Goal: Task Accomplishment & Management: Use online tool/utility

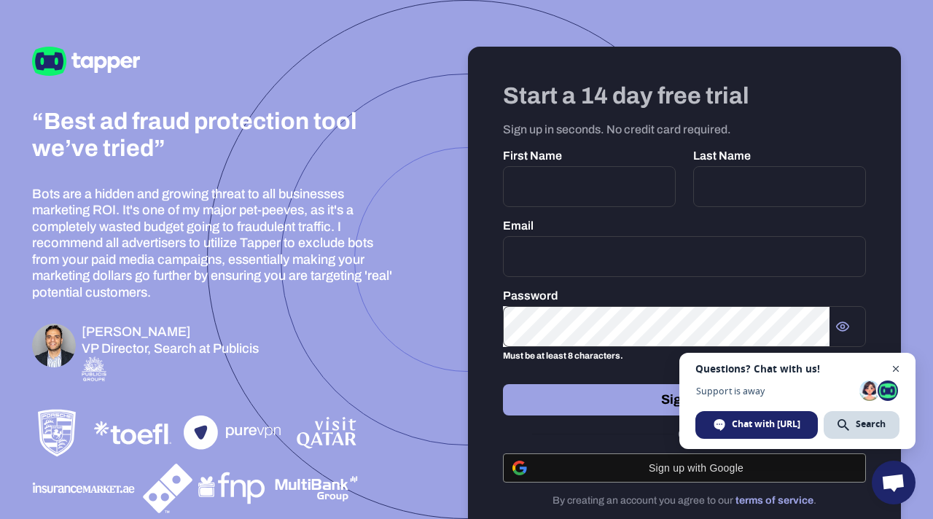
click at [895, 367] on span "Close chat" at bounding box center [896, 369] width 18 height 18
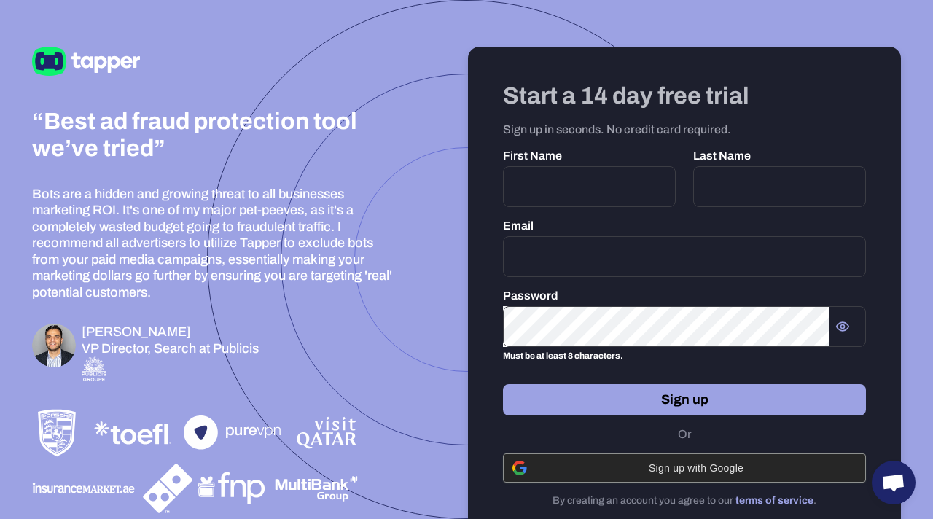
click at [686, 473] on span "Sign up with Google" at bounding box center [696, 468] width 321 height 12
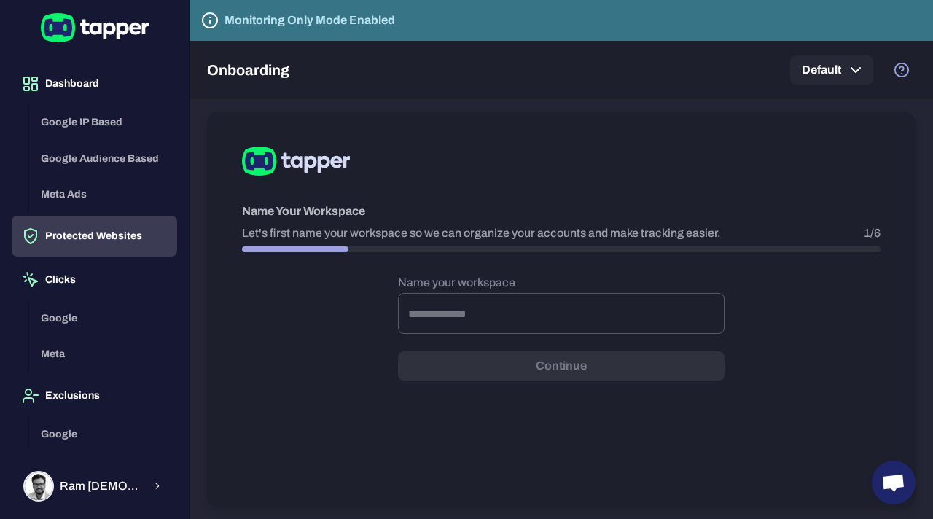
click at [119, 241] on button "Protected Websites" at bounding box center [95, 236] width 166 height 41
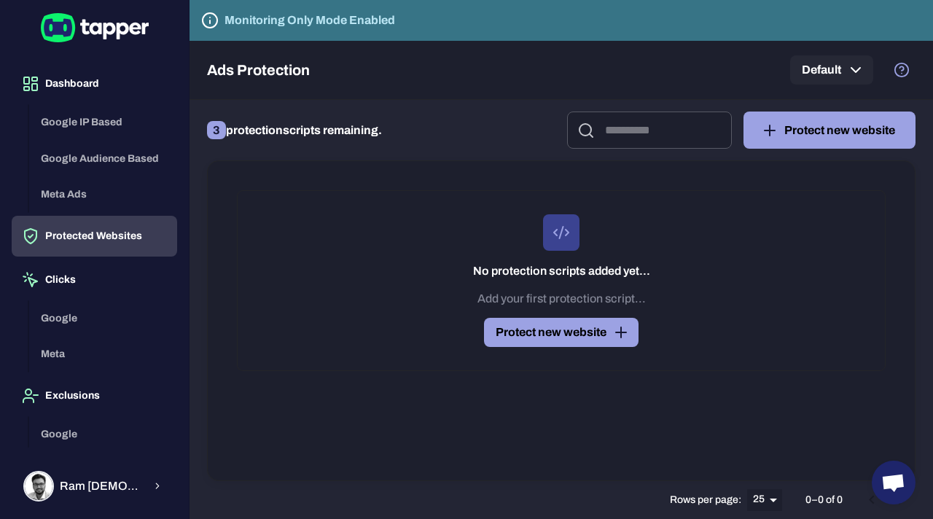
click at [770, 134] on icon "button" at bounding box center [770, 130] width 0 height 10
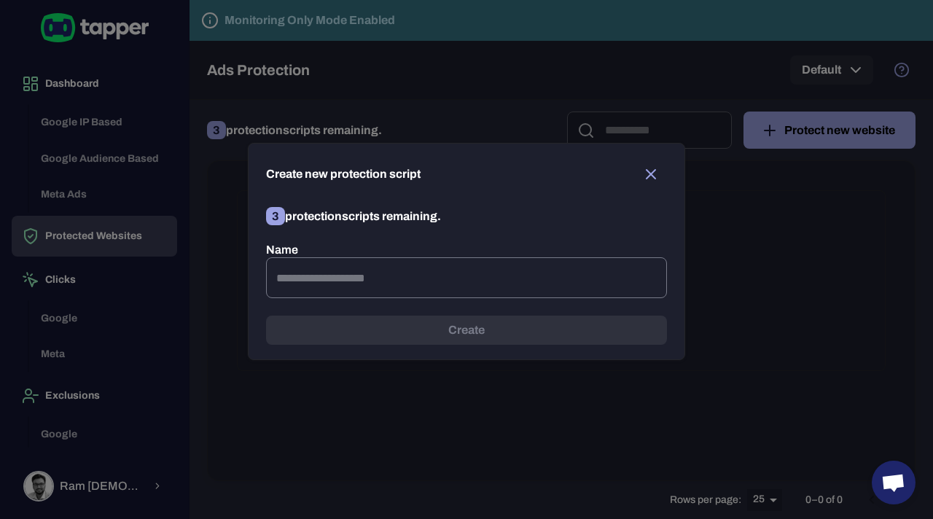
click at [380, 285] on input "text" at bounding box center [466, 277] width 401 height 41
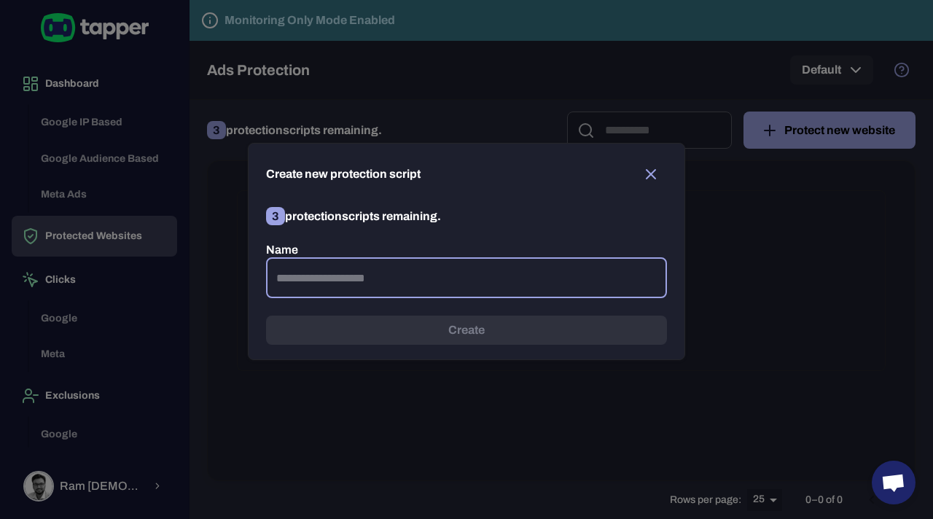
paste input "******"
type input "******"
paste input "**********"
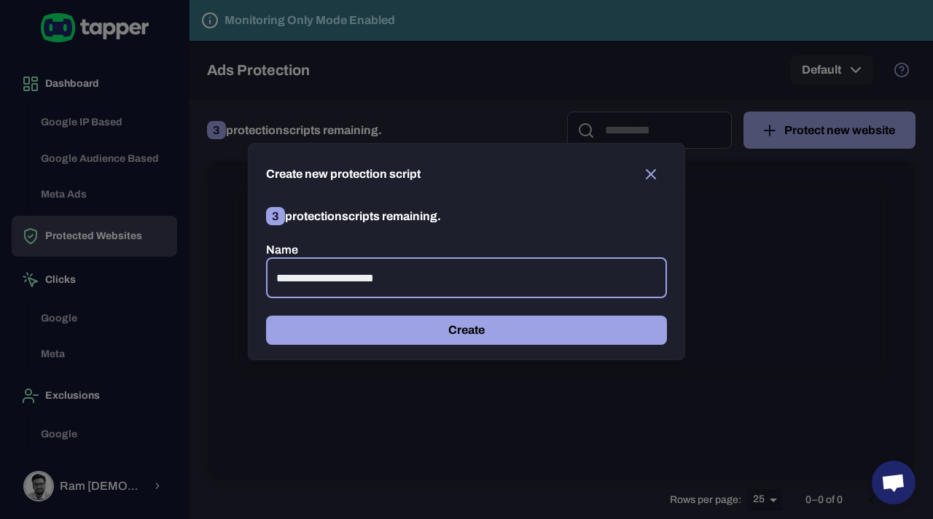
type input "**********"
click at [487, 327] on button "Create" at bounding box center [466, 330] width 401 height 29
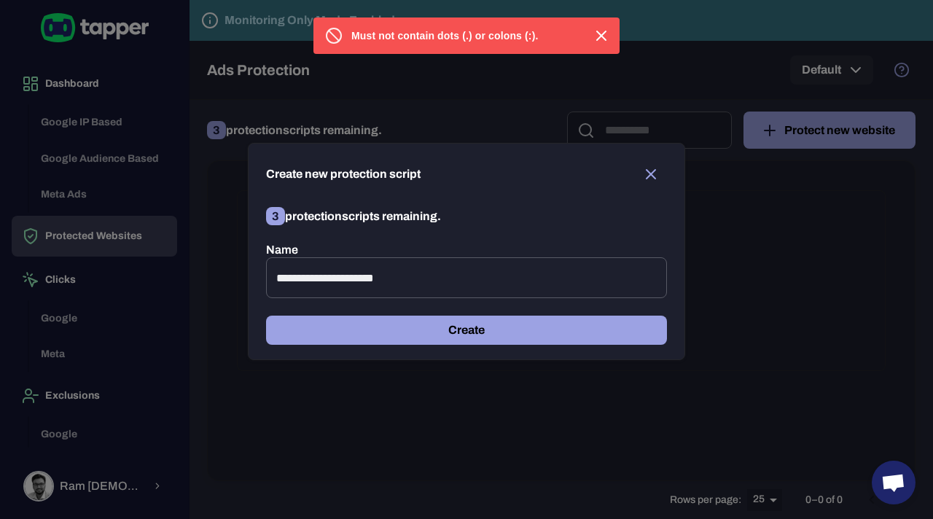
click at [652, 176] on icon "button" at bounding box center [651, 174] width 9 height 9
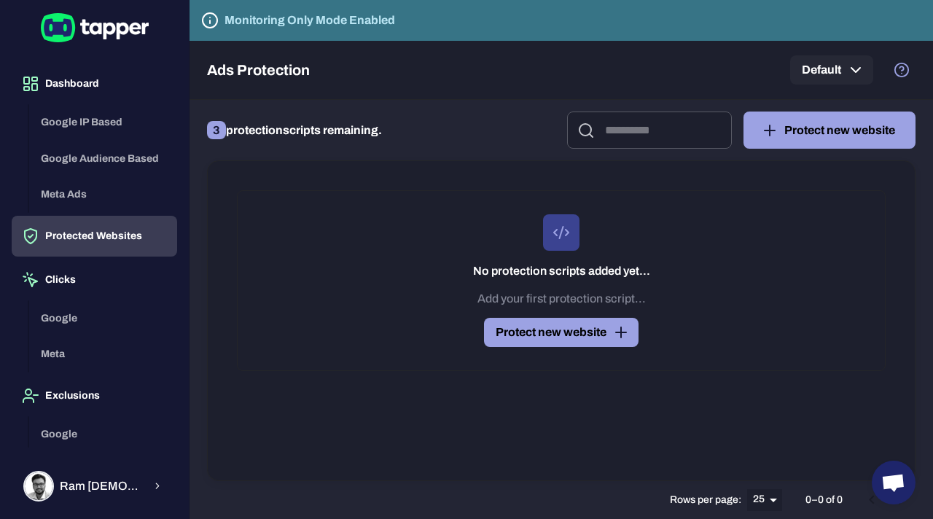
click at [582, 334] on button "Protect new website" at bounding box center [561, 332] width 155 height 29
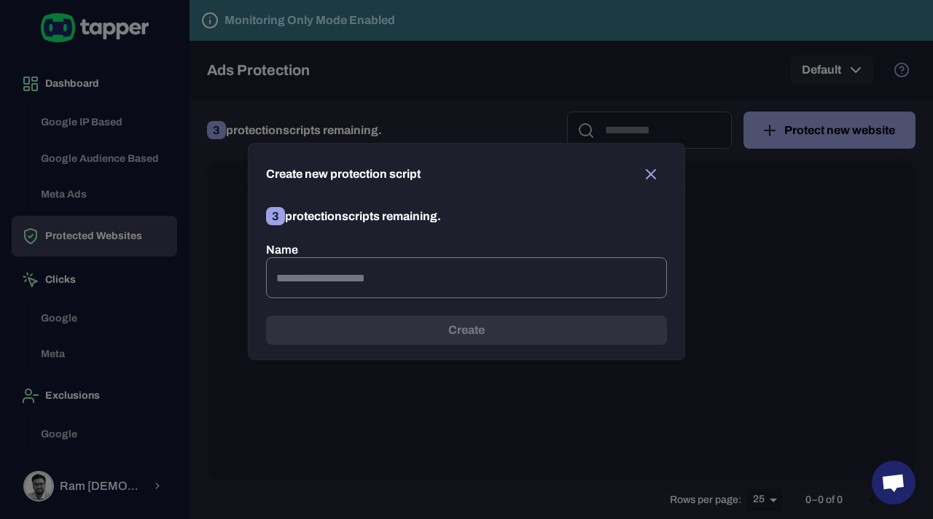
click at [406, 277] on input "text" at bounding box center [466, 277] width 401 height 41
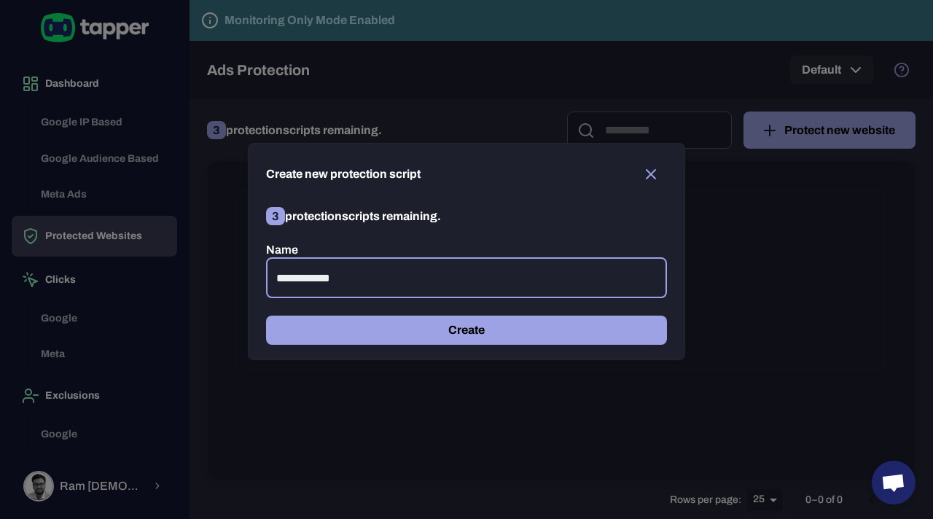
click at [307, 279] on input "**********" at bounding box center [466, 277] width 401 height 41
type input "**********"
click at [413, 330] on button "Create" at bounding box center [466, 330] width 401 height 29
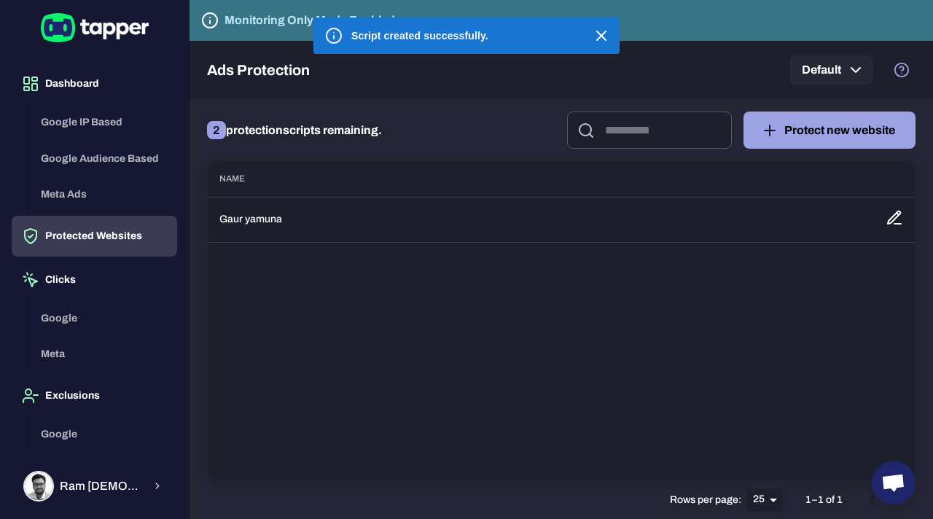
click at [894, 217] on icon at bounding box center [895, 218] width 18 height 18
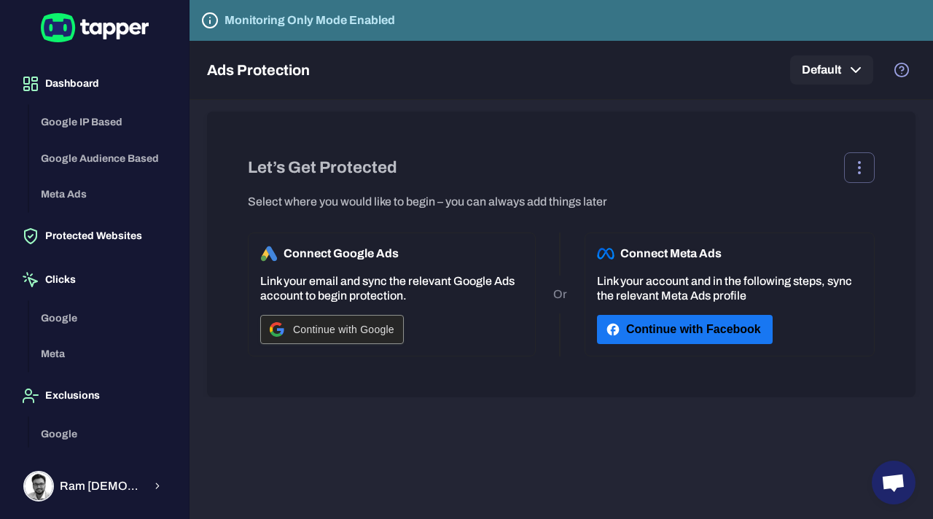
click at [306, 334] on span "Continue with Google" at bounding box center [343, 330] width 101 height 12
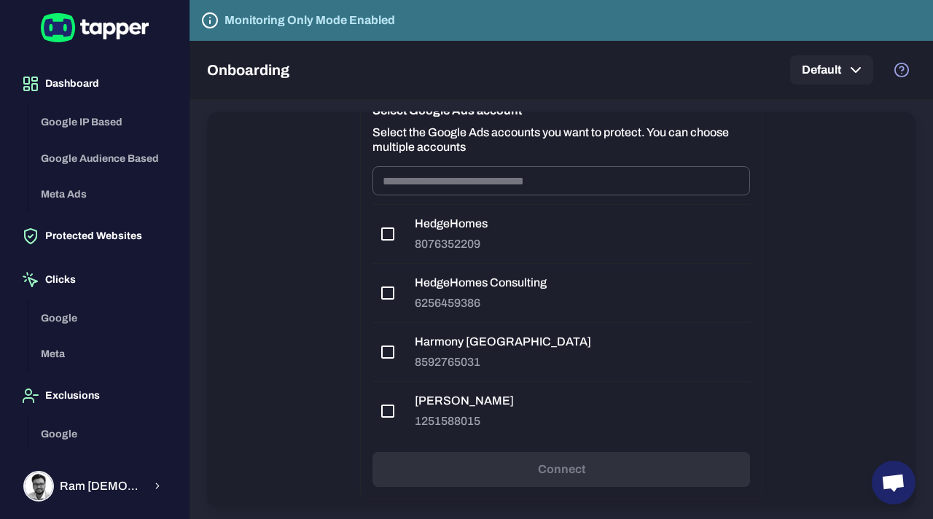
scroll to position [191, 0]
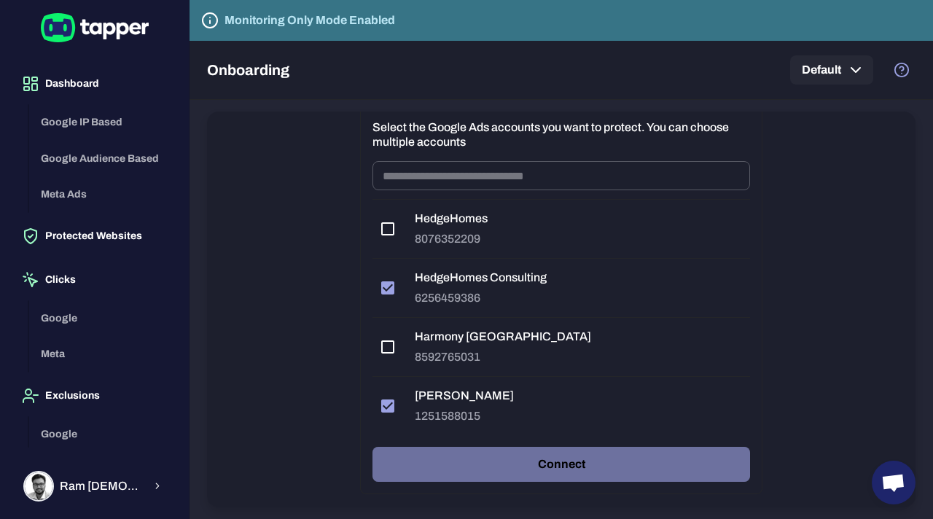
click at [508, 467] on button "Connect" at bounding box center [562, 464] width 378 height 35
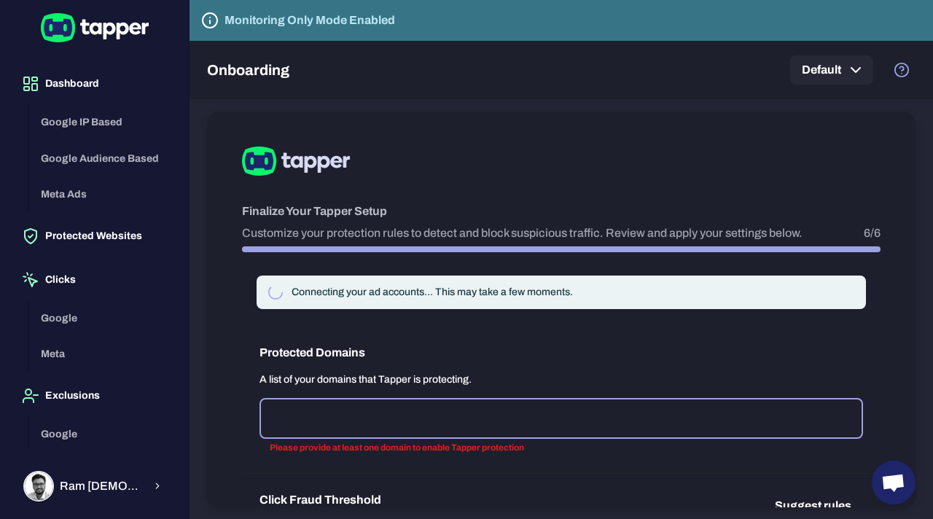
click at [449, 419] on input "text" at bounding box center [561, 419] width 591 height 28
type input "**********"
click at [515, 357] on h6 "Protected Domains" at bounding box center [562, 353] width 604 height 18
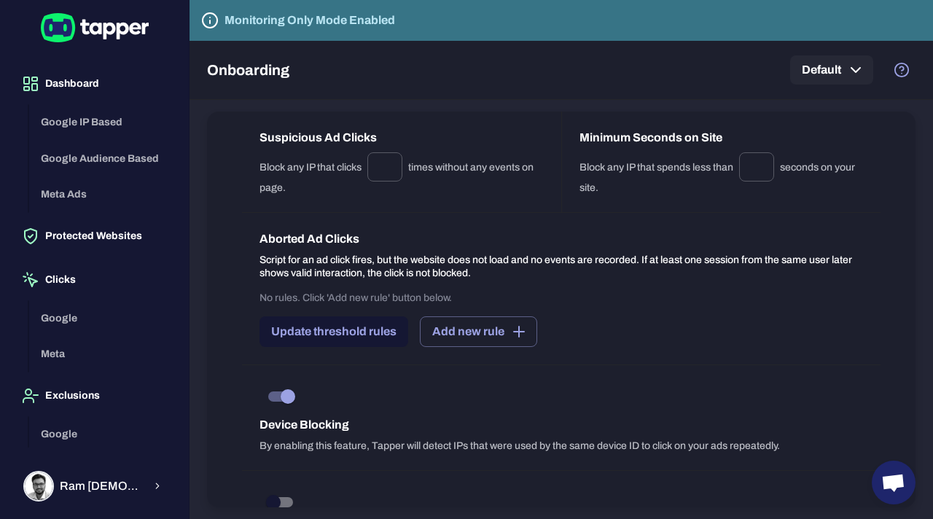
scroll to position [1318, 0]
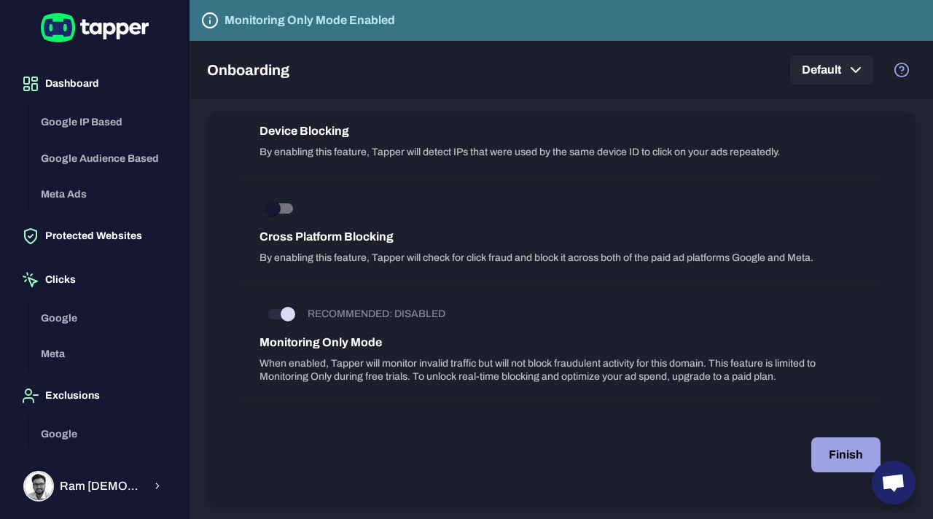
click at [844, 464] on button "Finish" at bounding box center [846, 455] width 69 height 35
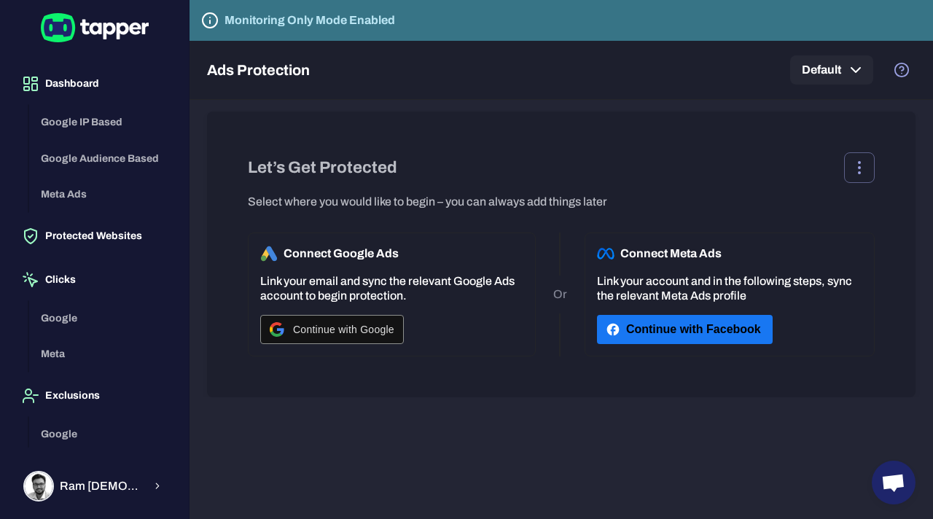
click at [114, 120] on div "Google IP Based Google Audience Based Meta Ads" at bounding box center [103, 158] width 148 height 109
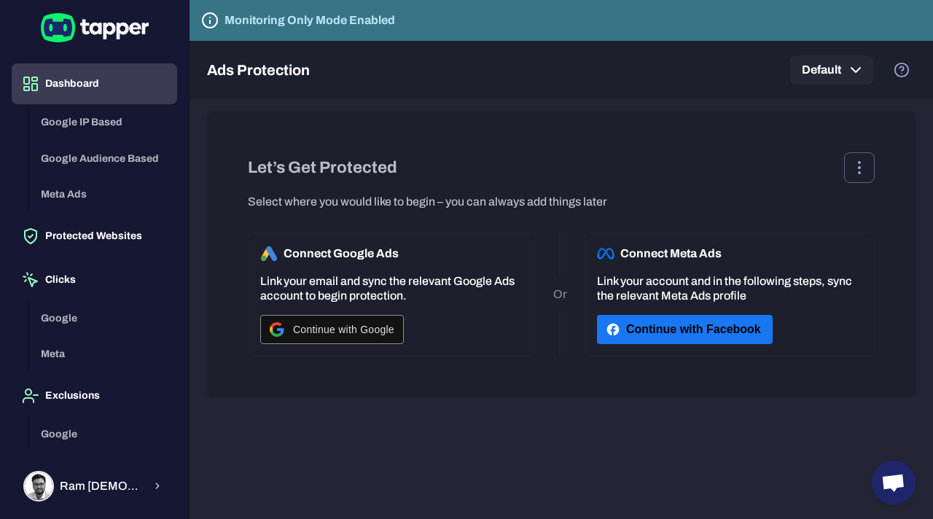
click at [59, 87] on button "Dashboard" at bounding box center [95, 83] width 166 height 41
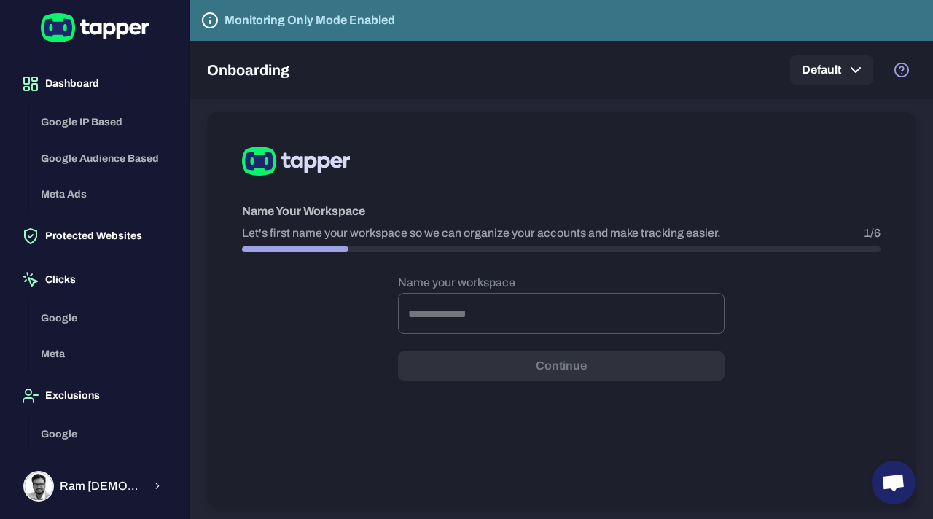
click at [65, 121] on div "Google IP Based Google Audience Based Meta Ads" at bounding box center [103, 158] width 148 height 109
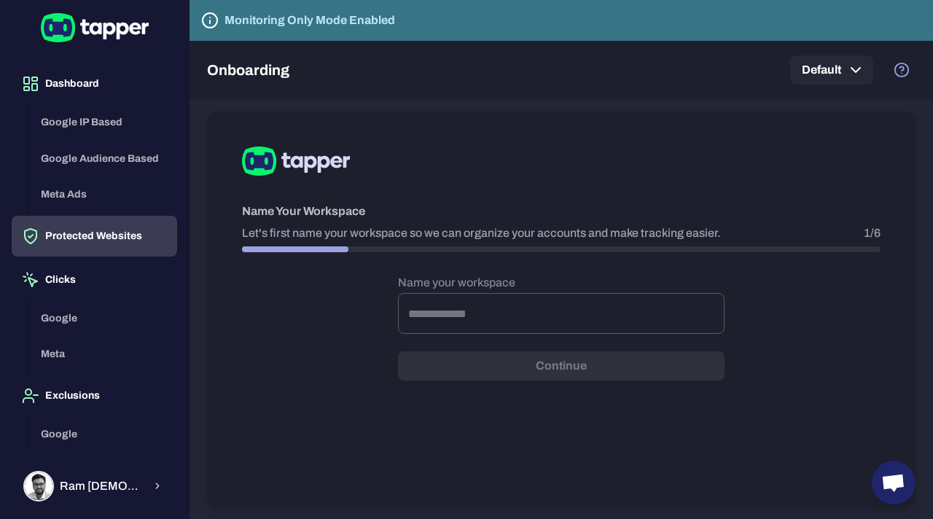
click at [78, 244] on button "Protected Websites" at bounding box center [95, 236] width 166 height 41
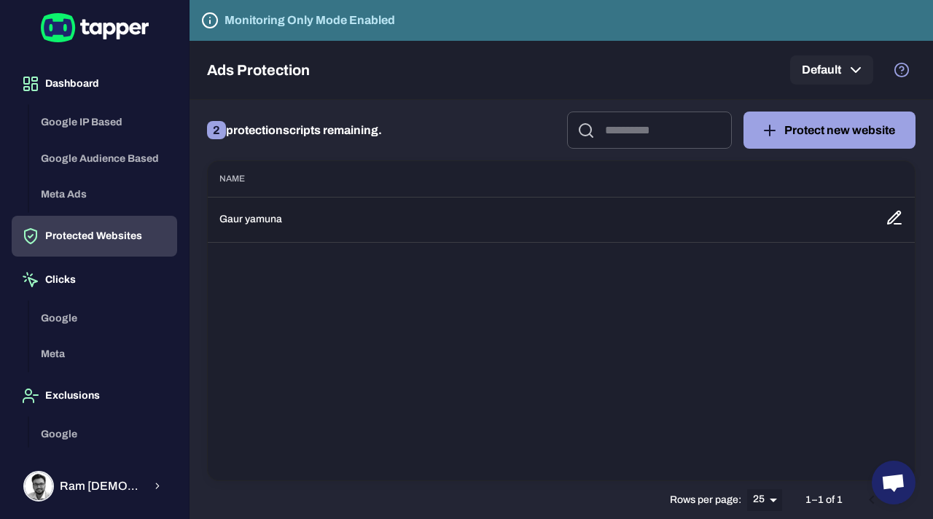
click at [246, 224] on td "Gaur yamuna" at bounding box center [541, 219] width 666 height 45
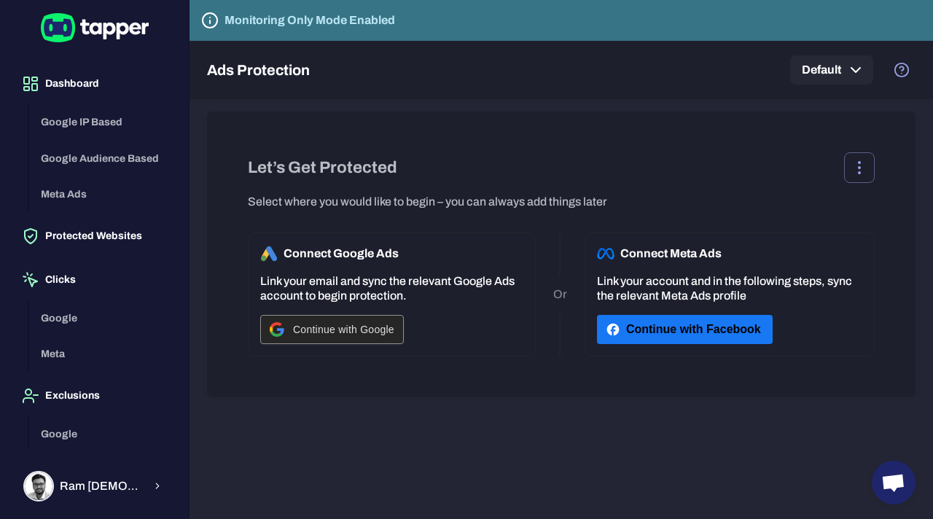
click at [328, 333] on span "Continue with Google" at bounding box center [343, 330] width 101 height 12
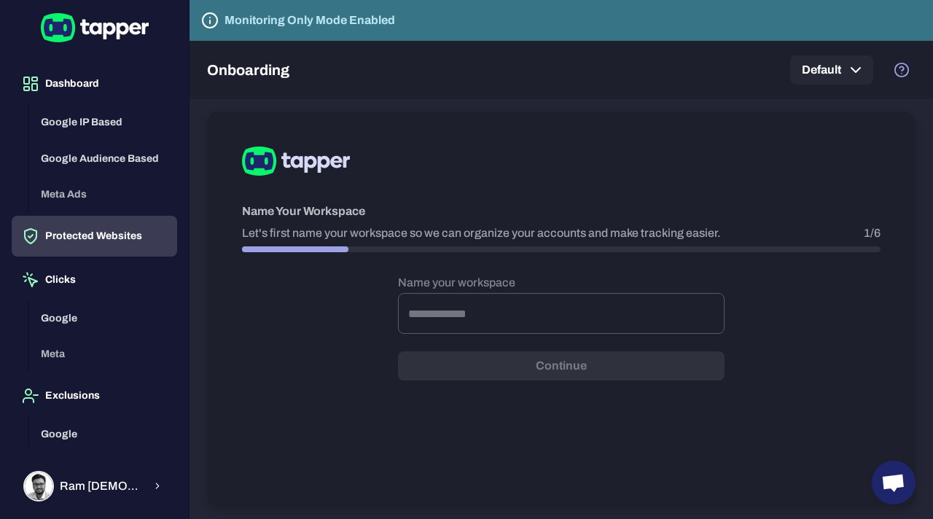
click at [122, 235] on button "Protected Websites" at bounding box center [95, 236] width 166 height 41
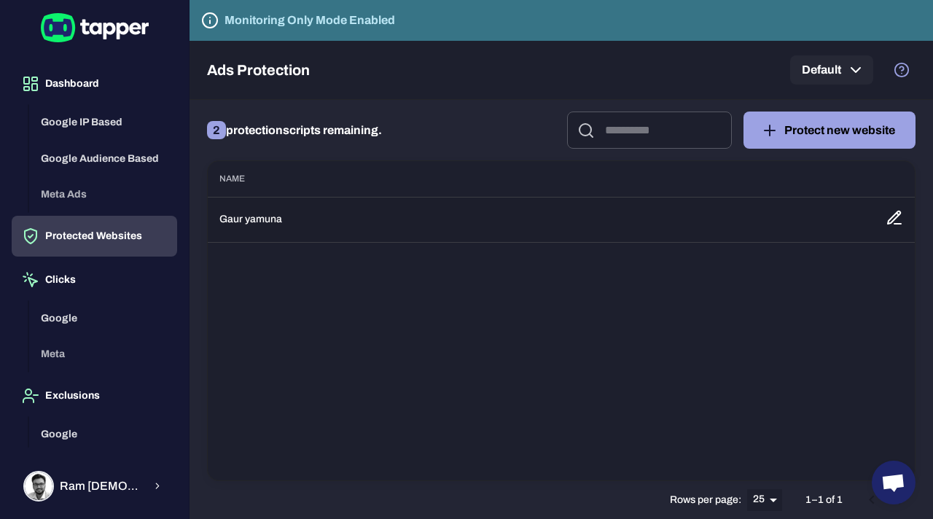
click at [253, 219] on td "Gaur yamuna" at bounding box center [541, 219] width 666 height 45
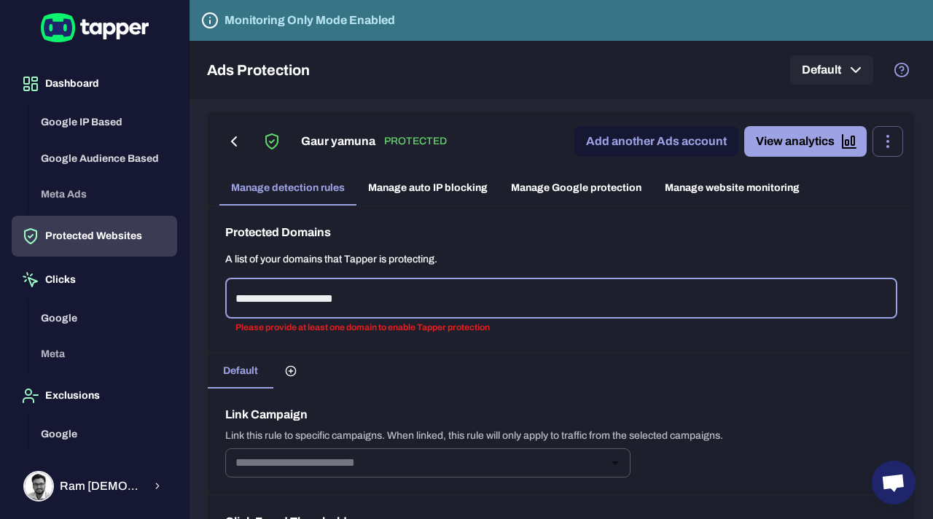
type input "**********"
click at [375, 355] on div "Default" at bounding box center [561, 371] width 707 height 35
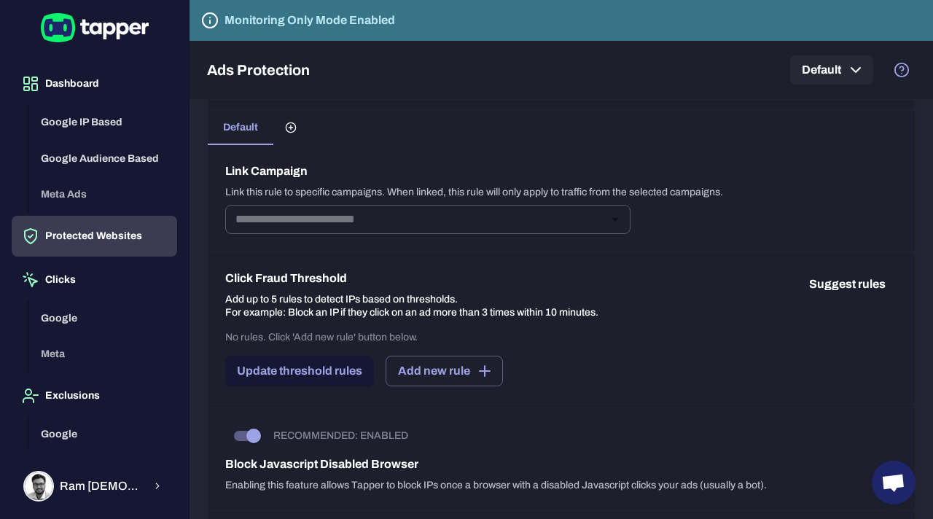
scroll to position [245, 0]
click at [361, 219] on input "text" at bounding box center [416, 218] width 373 height 20
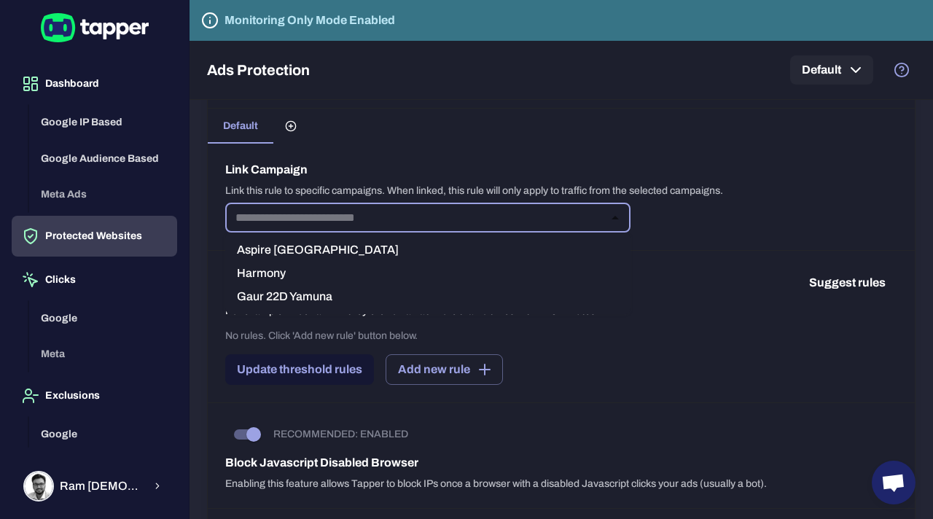
click at [292, 297] on li "Gaur 22D Yamuna" at bounding box center [427, 296] width 405 height 23
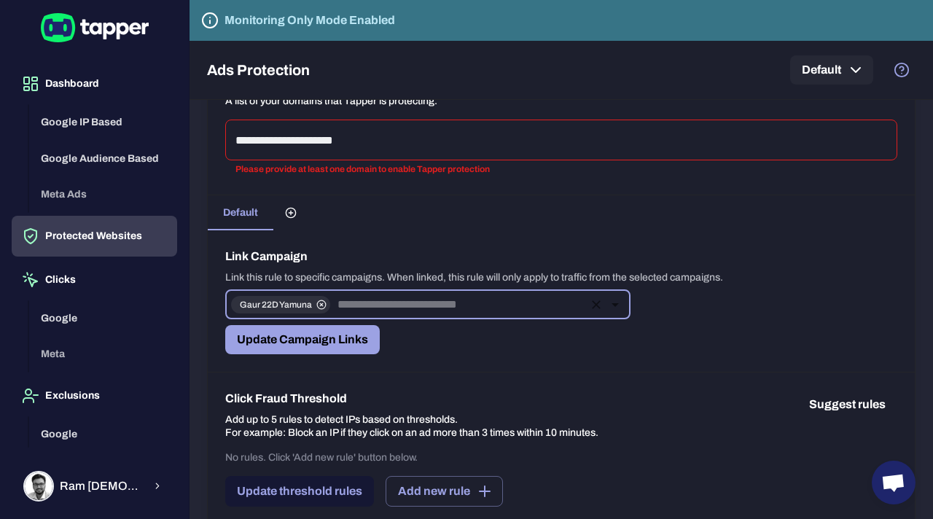
scroll to position [0, 0]
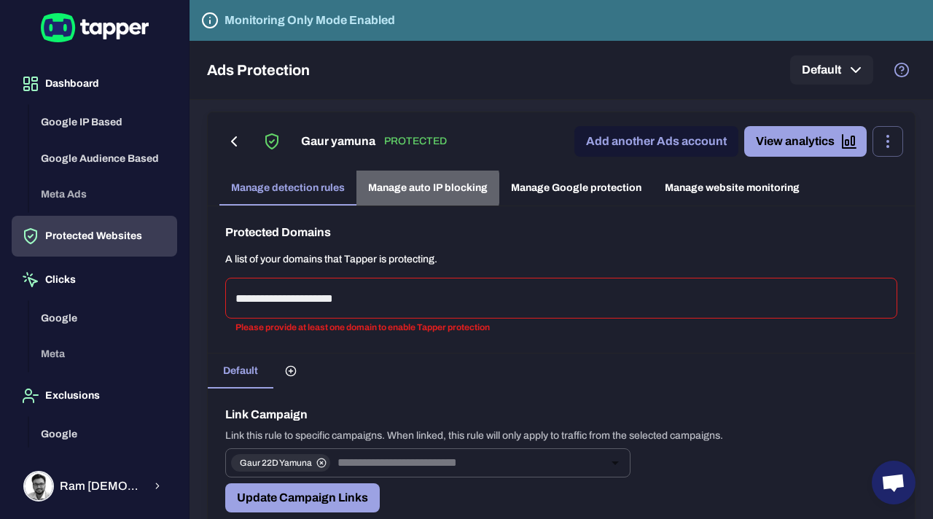
click at [426, 188] on link "Manage auto IP blocking" at bounding box center [428, 188] width 143 height 35
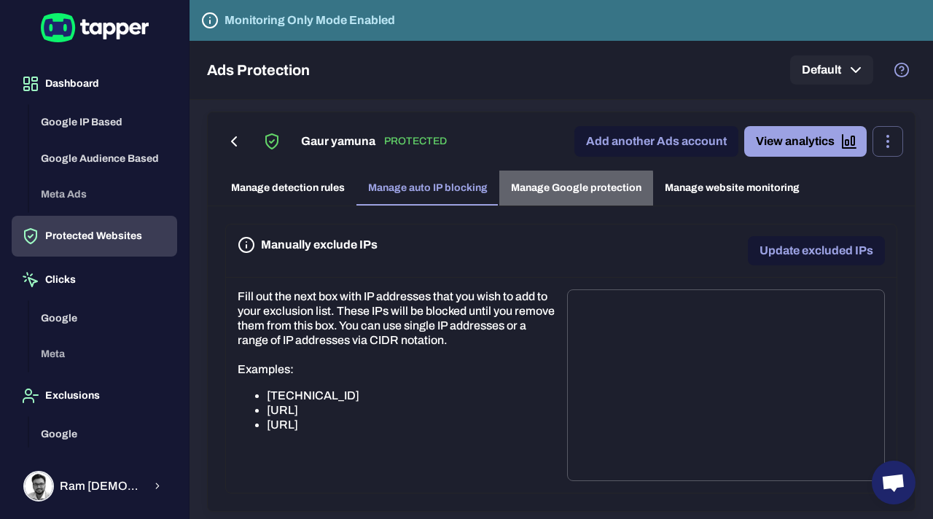
click at [552, 190] on link "Manage Google protection" at bounding box center [577, 188] width 154 height 35
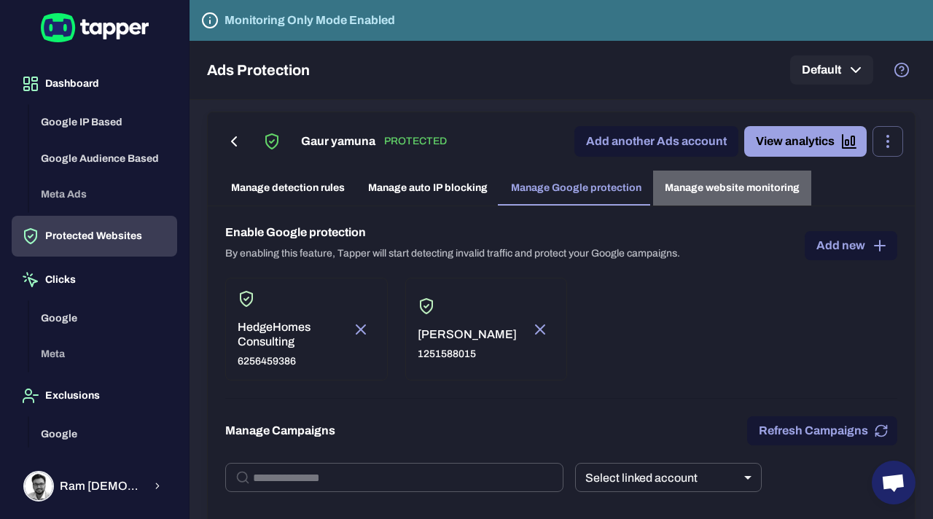
click at [715, 195] on link "Manage website monitoring" at bounding box center [732, 188] width 158 height 35
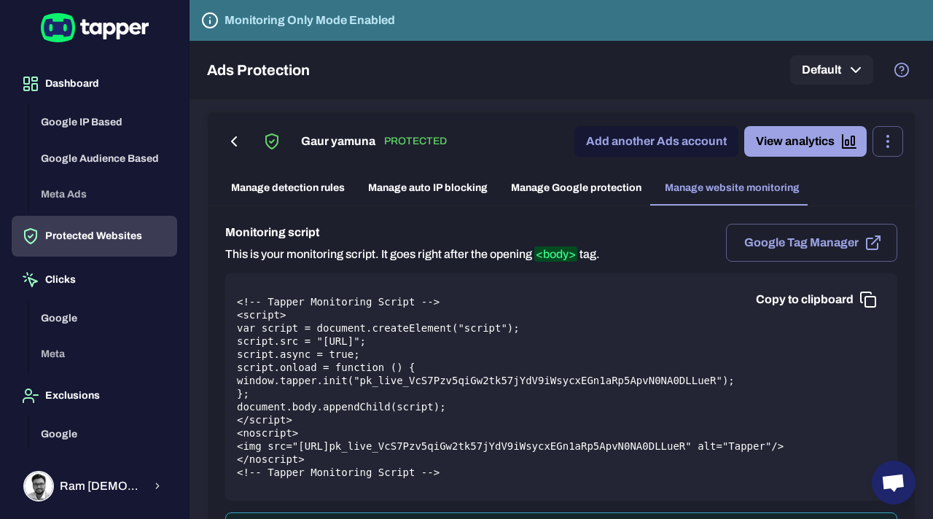
click at [580, 187] on link "Manage Google protection" at bounding box center [577, 188] width 154 height 35
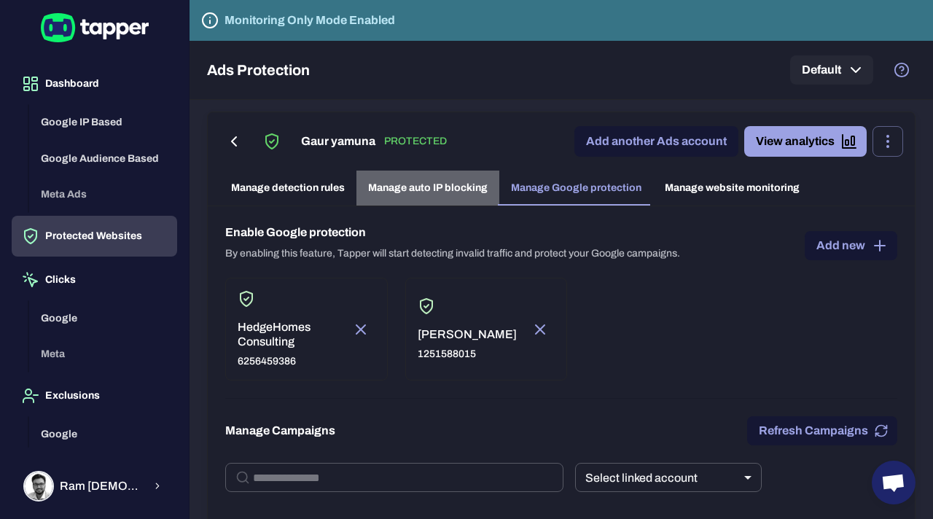
click at [456, 189] on link "Manage auto IP blocking" at bounding box center [428, 188] width 143 height 35
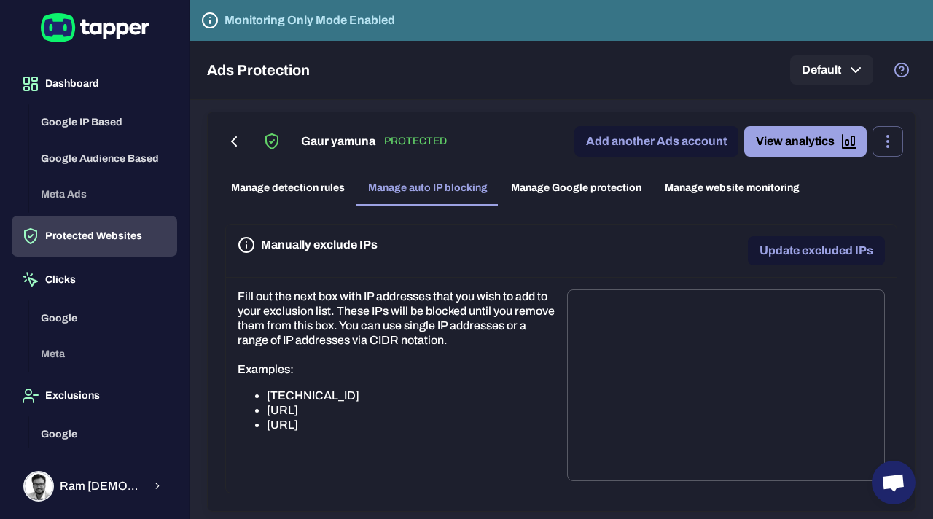
click at [281, 190] on link "Manage detection rules" at bounding box center [287, 188] width 137 height 35
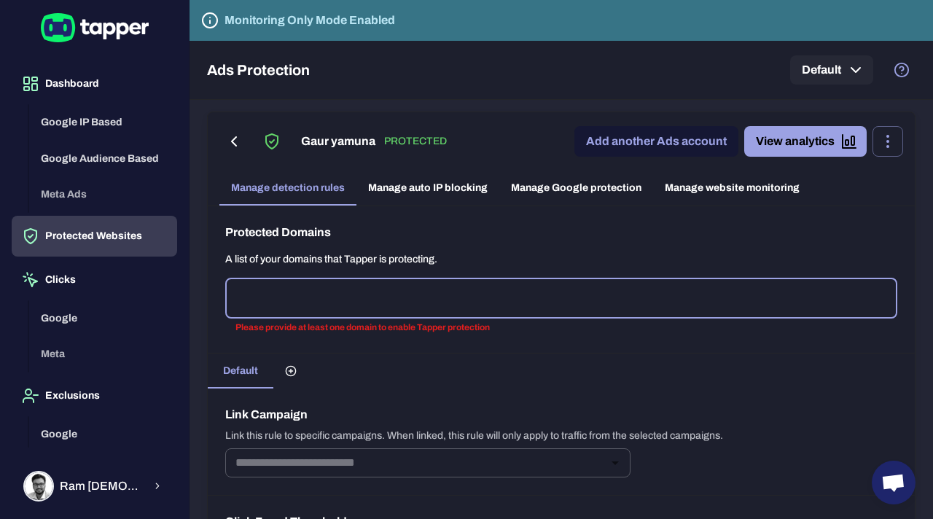
click at [347, 301] on input "text" at bounding box center [561, 298] width 659 height 28
type input "**********"
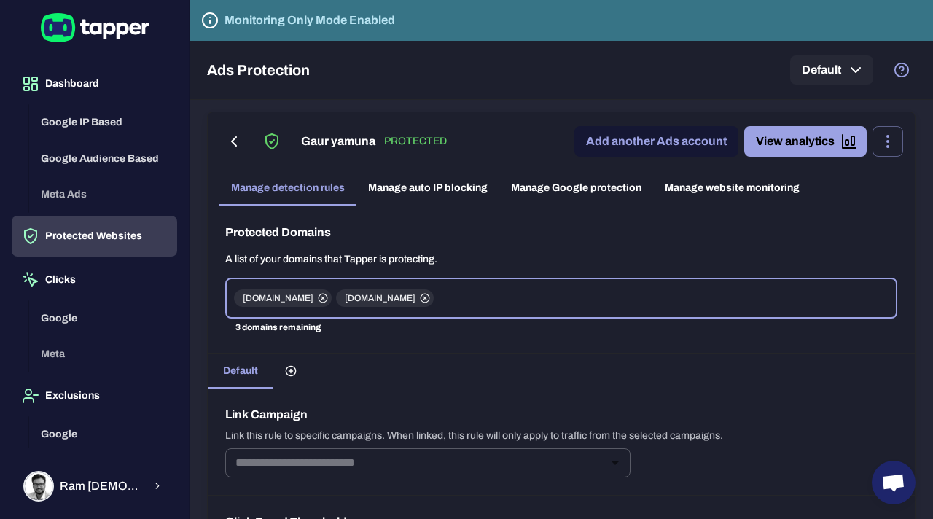
click at [384, 340] on div "Protected Domains A list of your domains that Tapper is protecting. gauryamuna.…" at bounding box center [561, 279] width 707 height 147
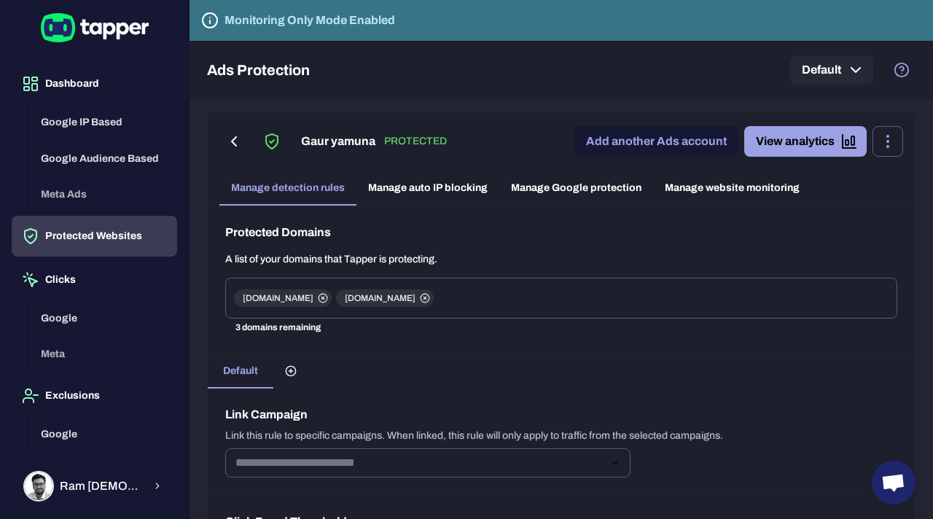
click at [441, 183] on link "Manage auto IP blocking" at bounding box center [428, 188] width 143 height 35
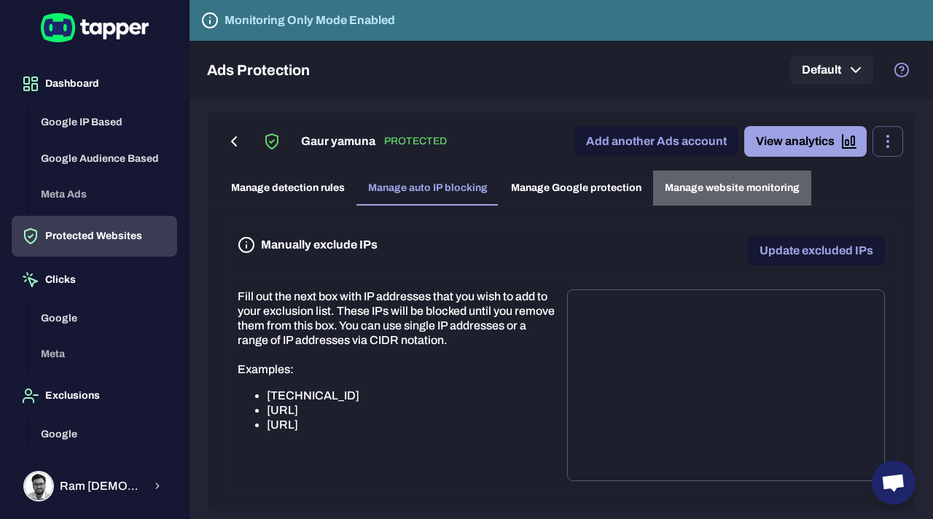
click at [681, 186] on link "Manage website monitoring" at bounding box center [732, 188] width 158 height 35
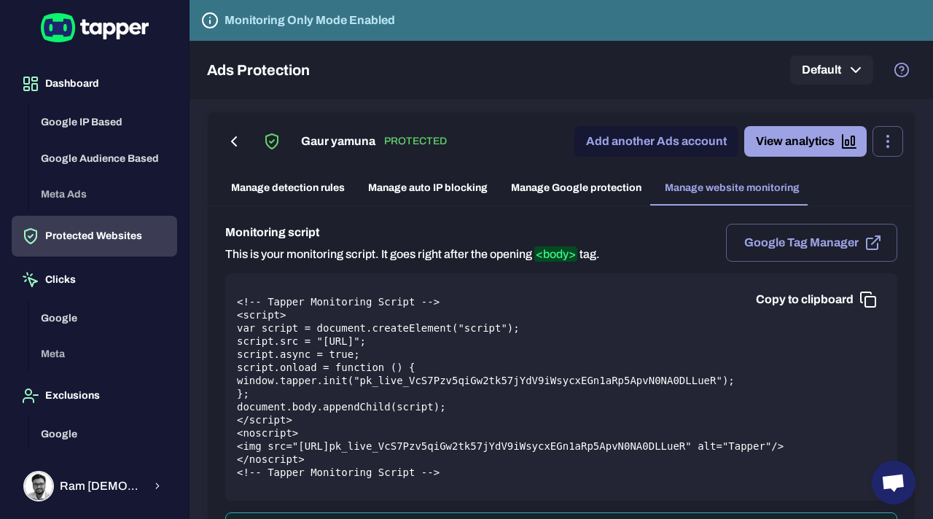
click at [301, 186] on link "Manage detection rules" at bounding box center [287, 188] width 137 height 35
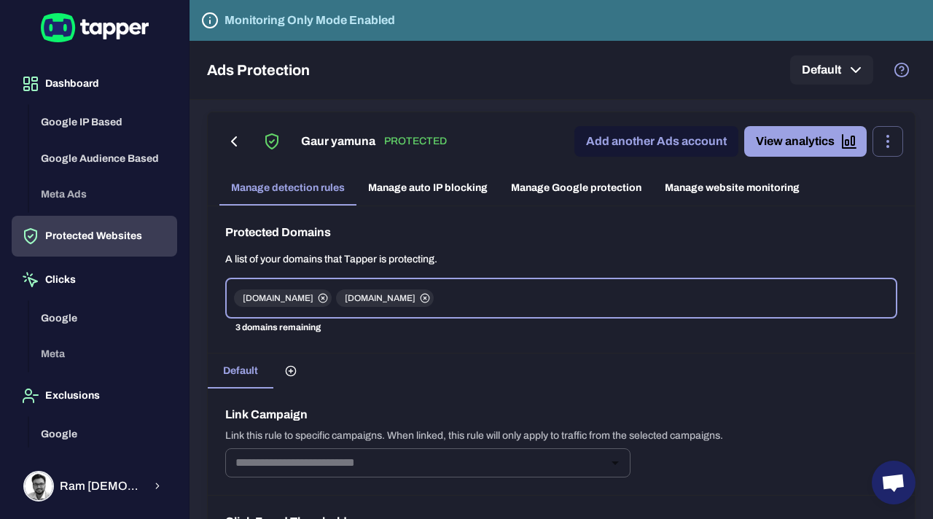
click at [395, 182] on link "Manage auto IP blocking" at bounding box center [428, 188] width 143 height 35
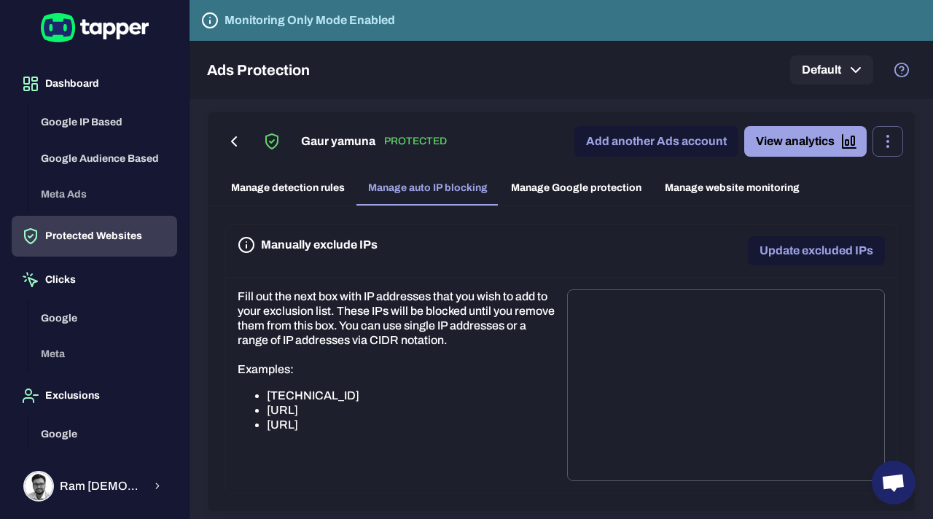
click at [550, 188] on link "Manage Google protection" at bounding box center [577, 188] width 154 height 35
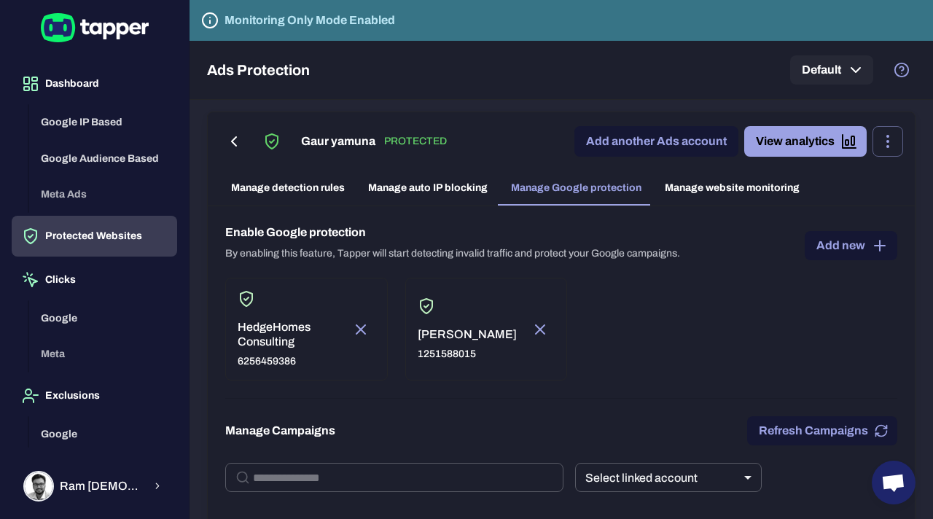
click at [284, 187] on link "Manage detection rules" at bounding box center [287, 188] width 137 height 35
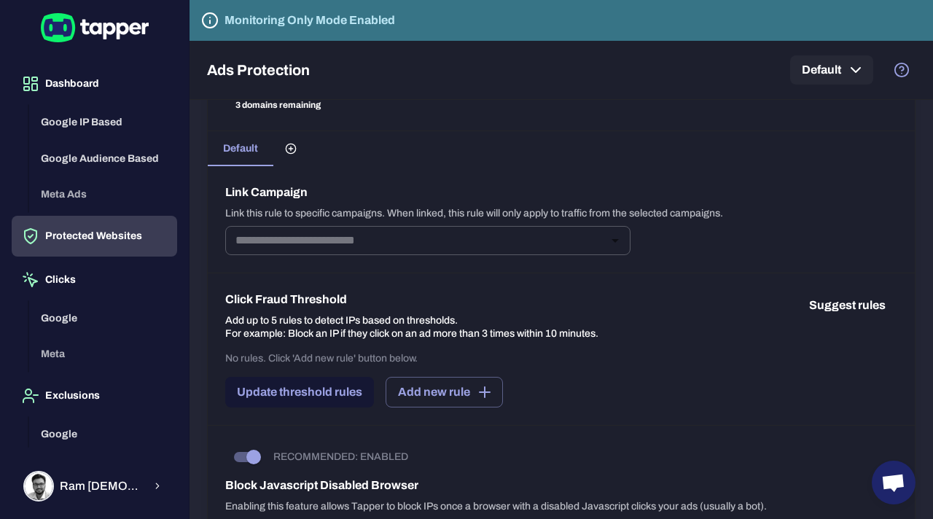
scroll to position [230, 0]
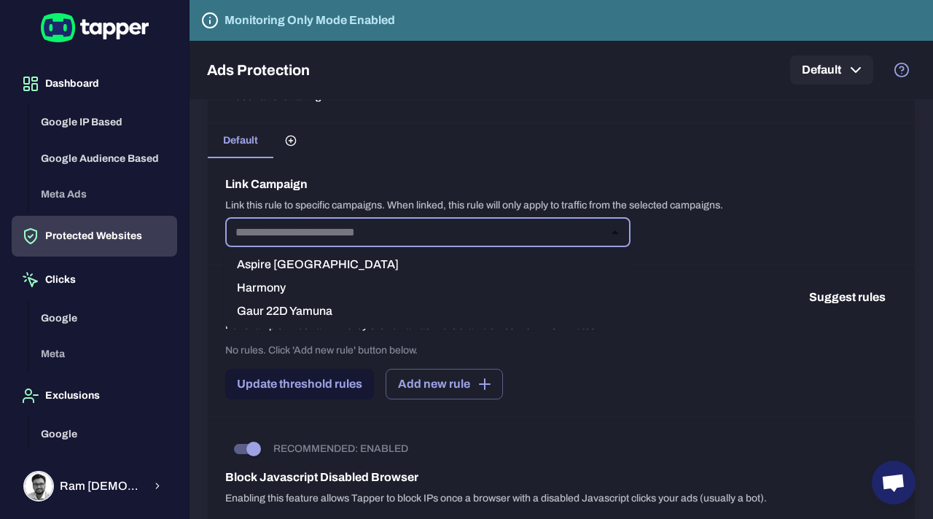
click at [405, 226] on input "text" at bounding box center [416, 232] width 373 height 20
click at [328, 306] on li "Gaur 22D Yamuna" at bounding box center [427, 311] width 405 height 23
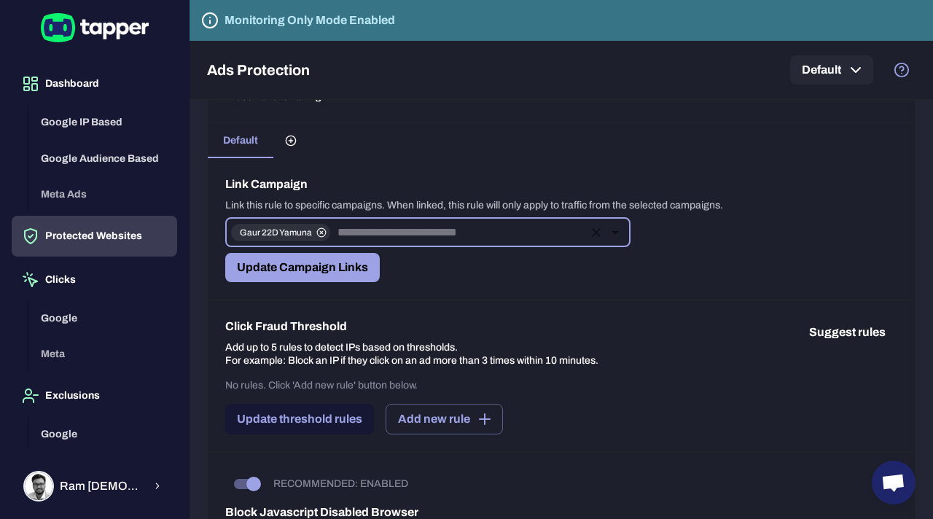
click at [354, 235] on input "text" at bounding box center [458, 232] width 252 height 20
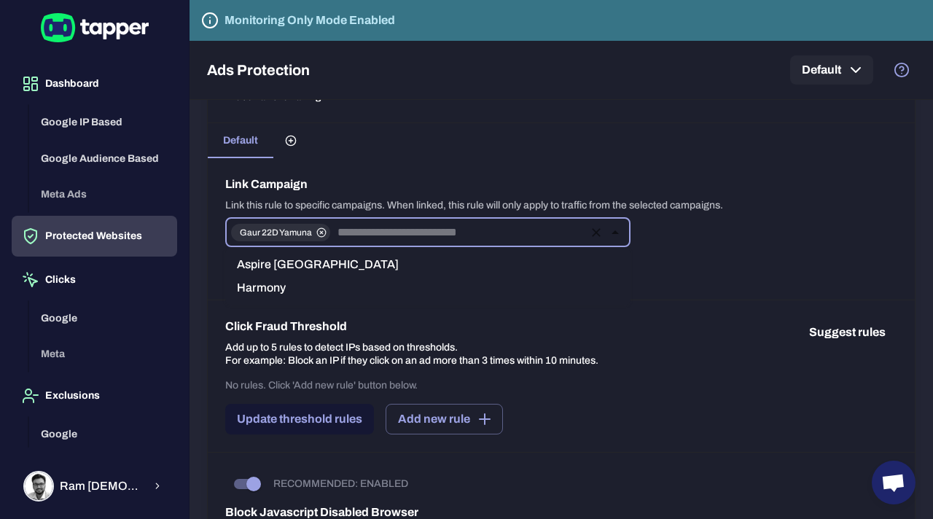
click at [297, 288] on li "Harmony" at bounding box center [427, 287] width 405 height 23
click at [419, 232] on input "text" at bounding box center [490, 232] width 185 height 20
click at [366, 265] on li "Aspire Silicon City Noida" at bounding box center [427, 264] width 405 height 23
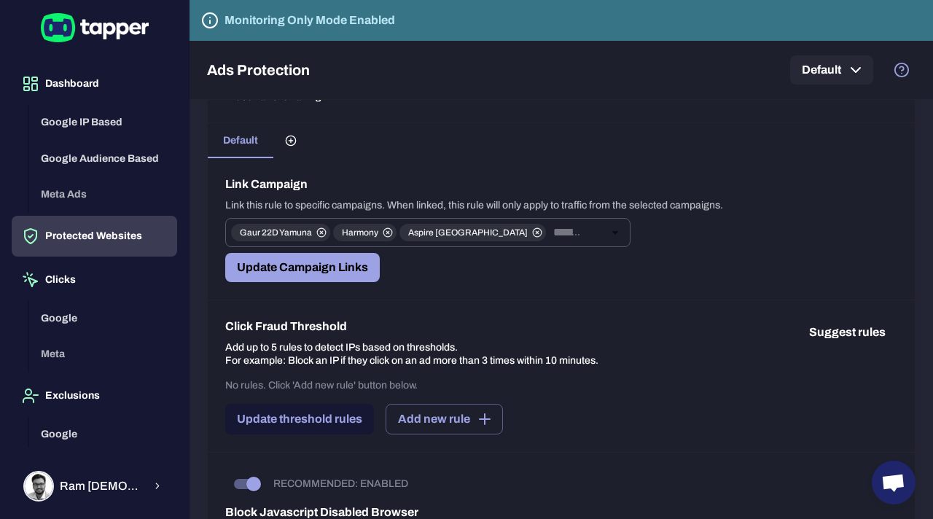
click at [481, 279] on div "Update Campaign Links" at bounding box center [427, 267] width 405 height 29
click at [358, 274] on button "Update Campaign Links" at bounding box center [302, 267] width 155 height 29
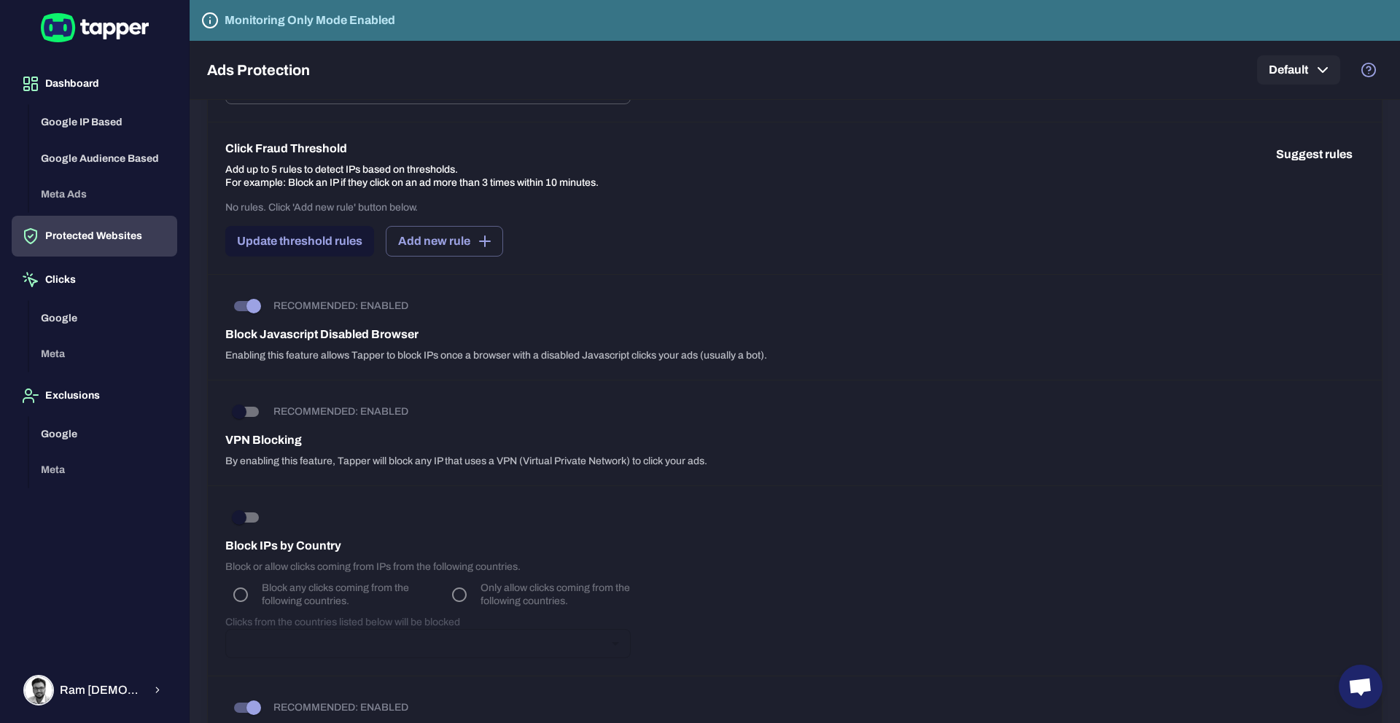
scroll to position [0, 0]
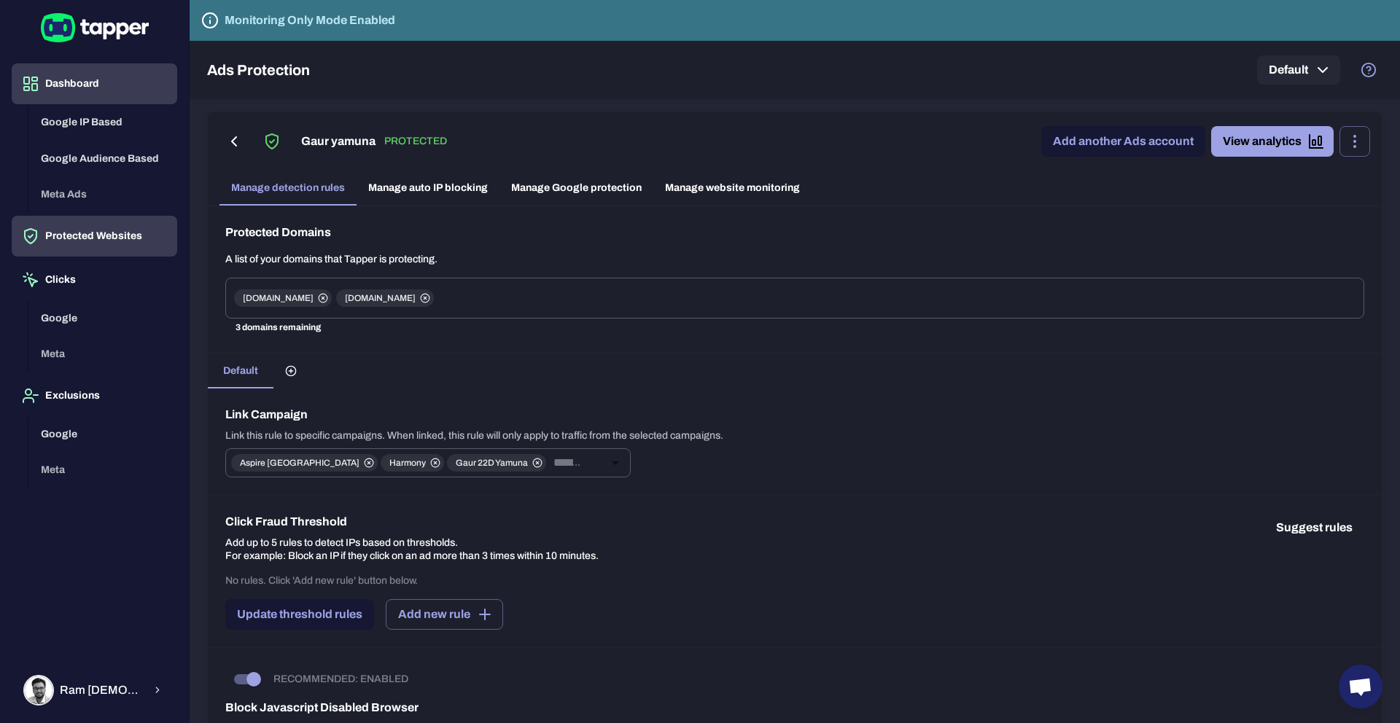
click at [106, 85] on button "Dashboard" at bounding box center [95, 83] width 166 height 41
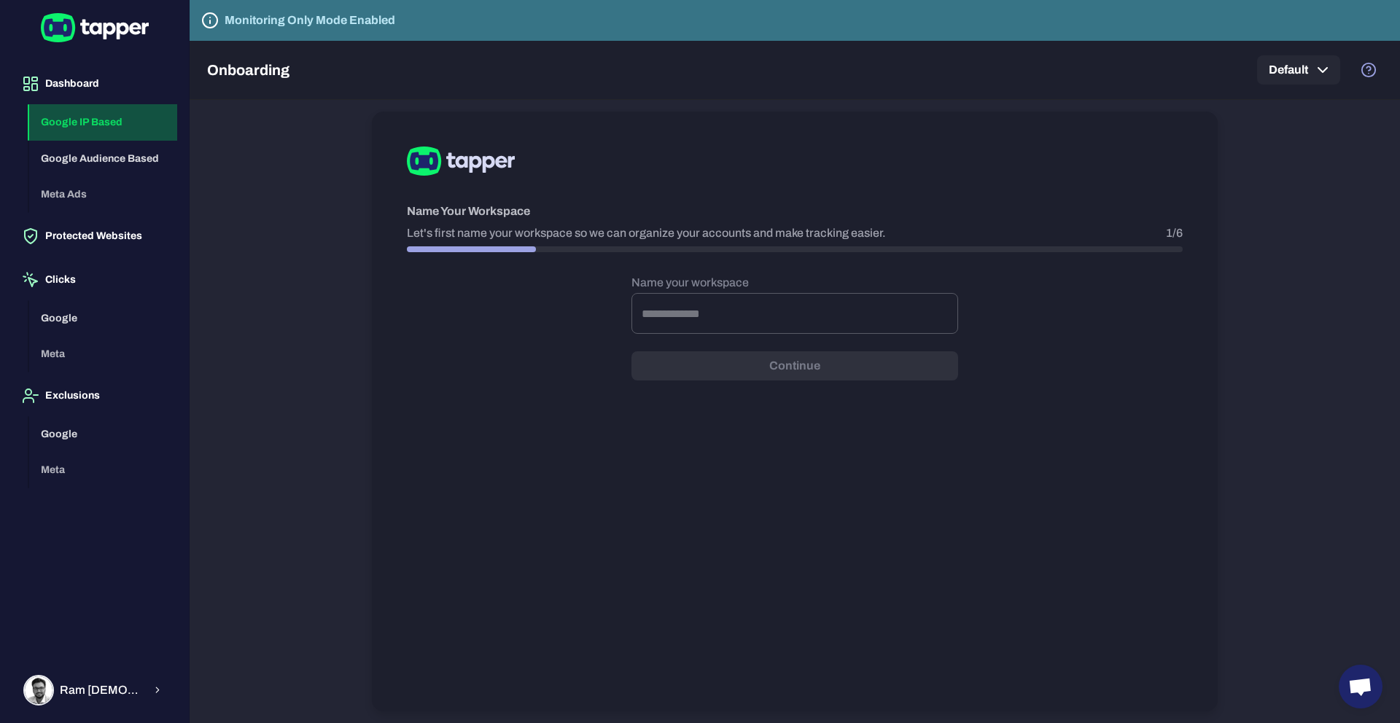
click at [90, 123] on button "Google IP Based" at bounding box center [103, 122] width 148 height 36
click at [89, 160] on button "Google Audience Based" at bounding box center [103, 159] width 148 height 36
click at [71, 199] on div "Google IP Based Google Audience Based Meta Ads" at bounding box center [103, 158] width 148 height 109
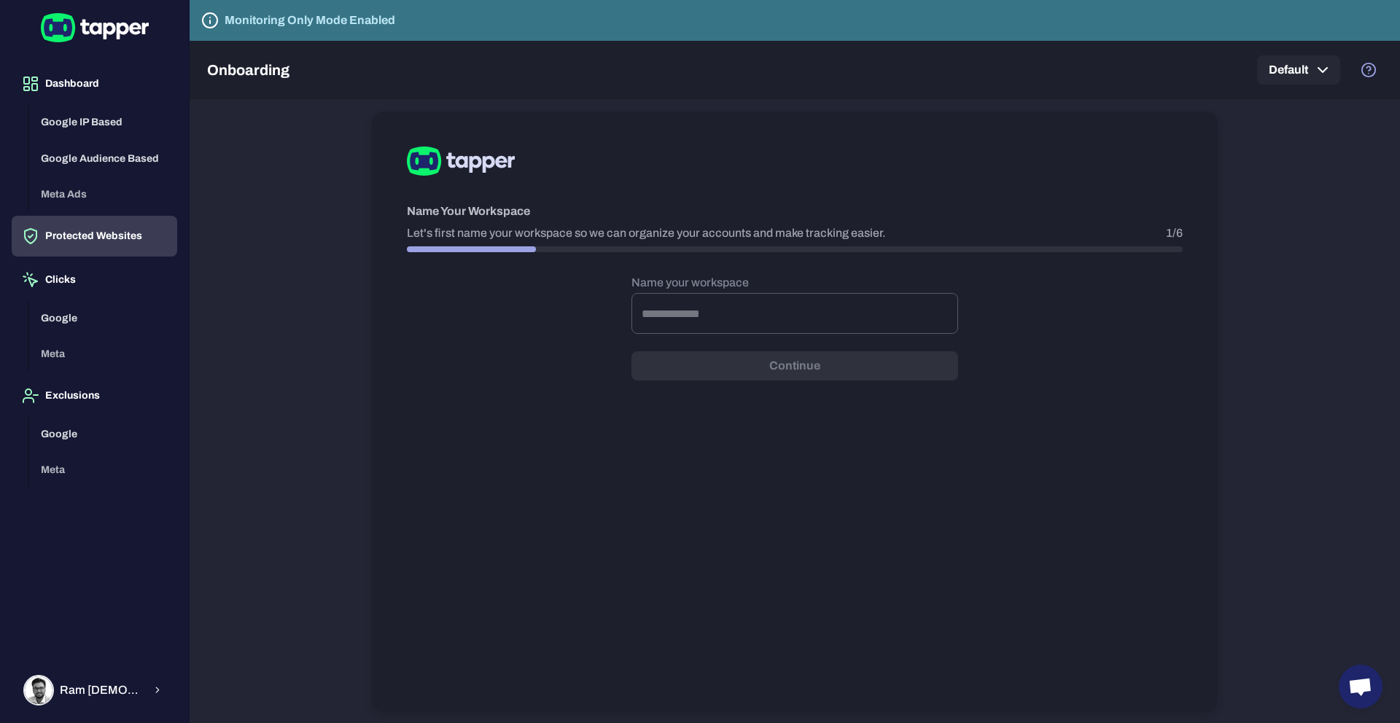
click at [63, 241] on button "Protected Websites" at bounding box center [95, 236] width 166 height 41
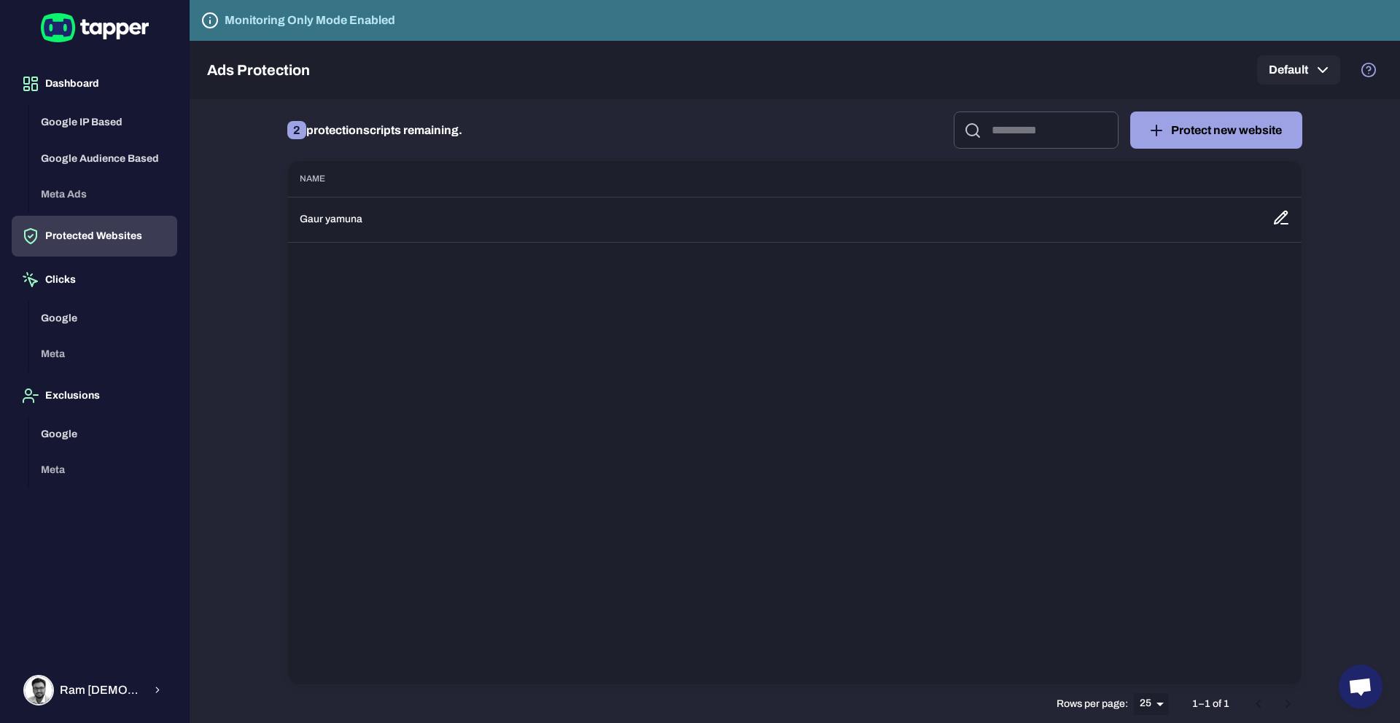
click at [384, 133] on p "2 protection scripts remaining." at bounding box center [374, 130] width 175 height 23
click at [336, 225] on td "Gaur yamuna" at bounding box center [774, 219] width 973 height 45
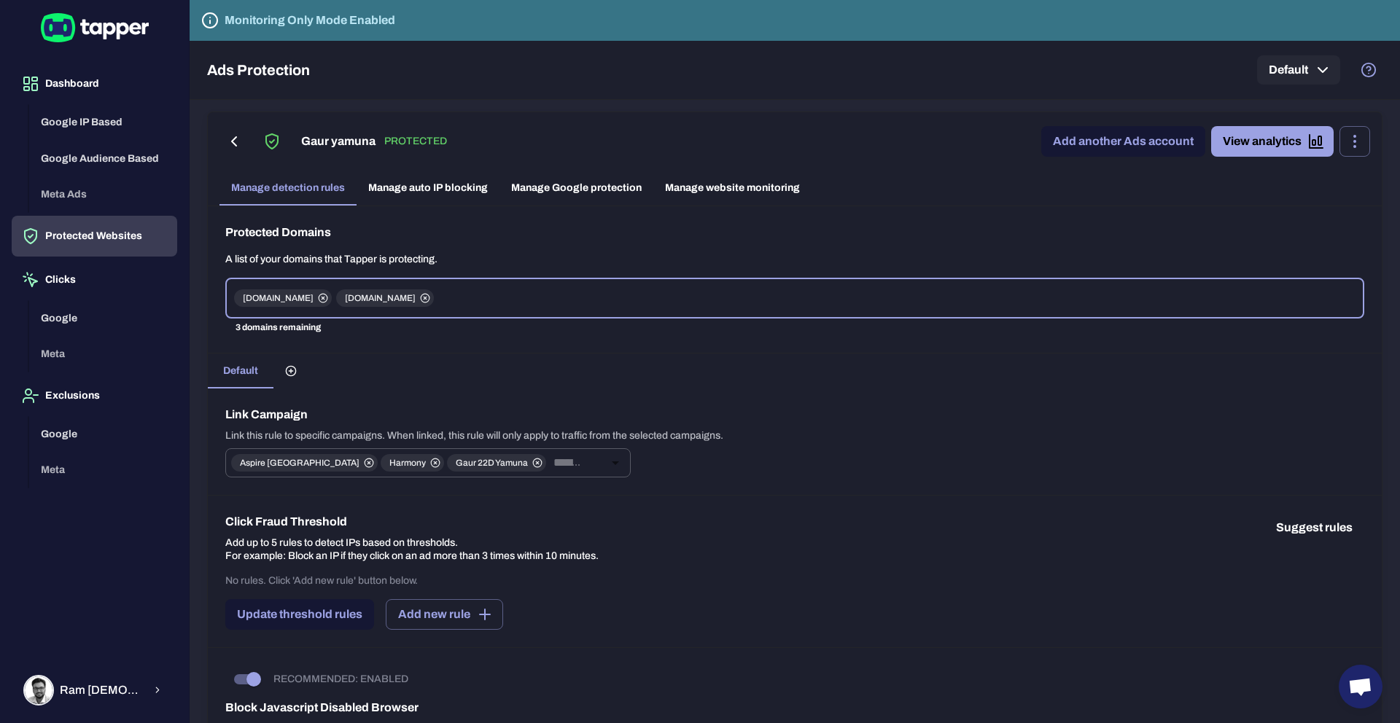
click at [577, 190] on link "Manage Google protection" at bounding box center [577, 188] width 154 height 35
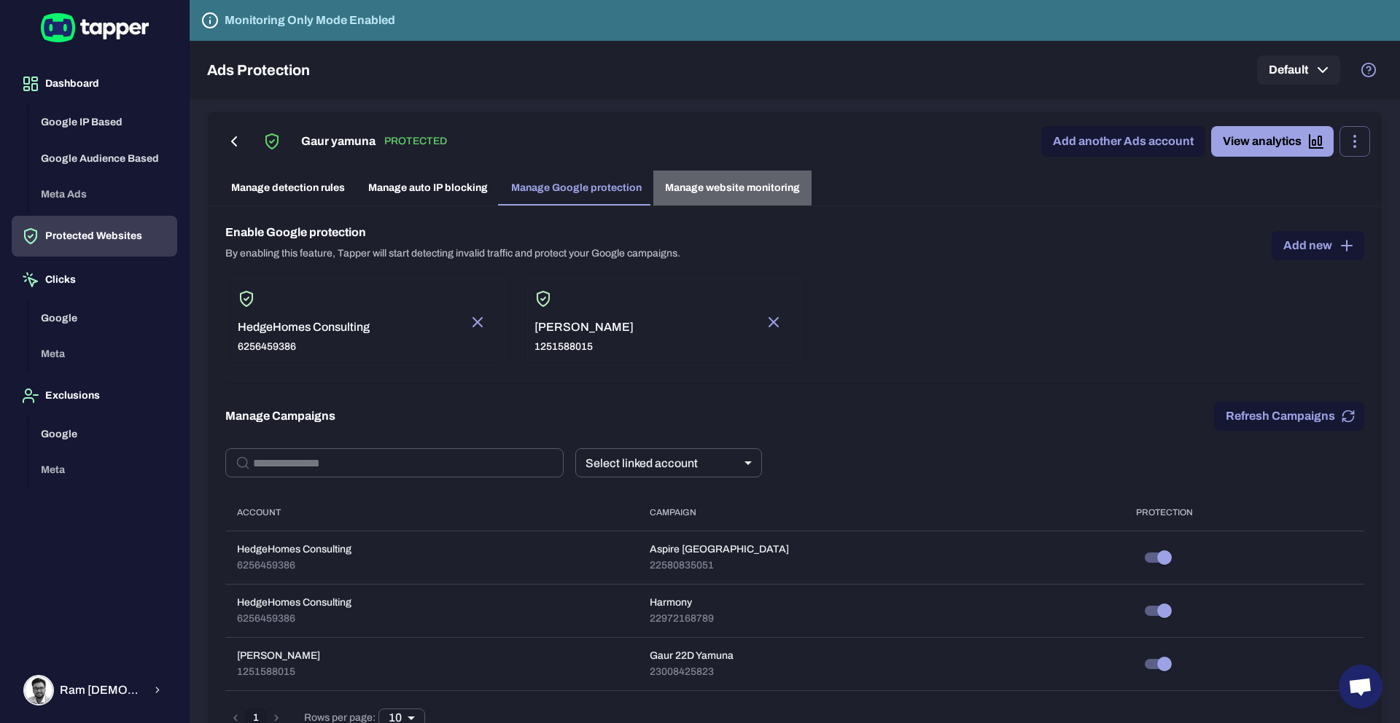
click at [723, 194] on link "Manage website monitoring" at bounding box center [732, 188] width 158 height 35
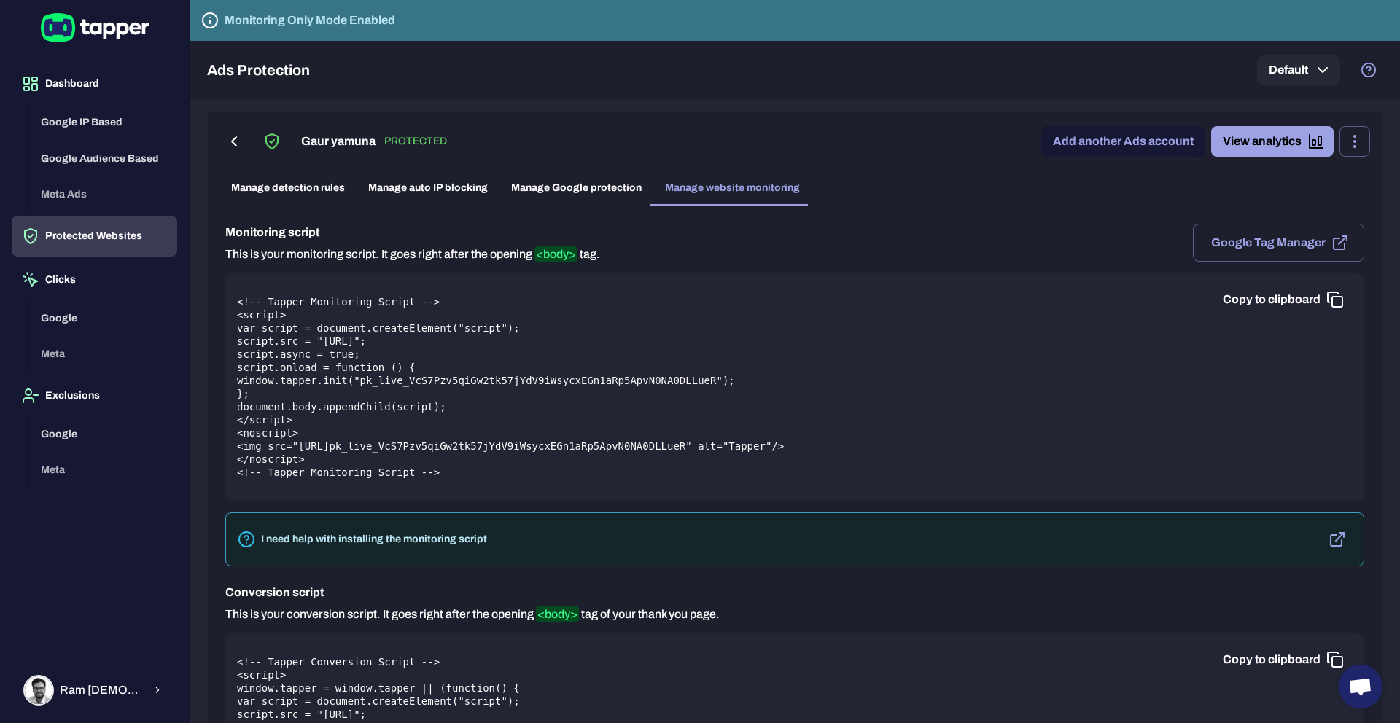
click at [595, 193] on link "Manage Google protection" at bounding box center [577, 188] width 154 height 35
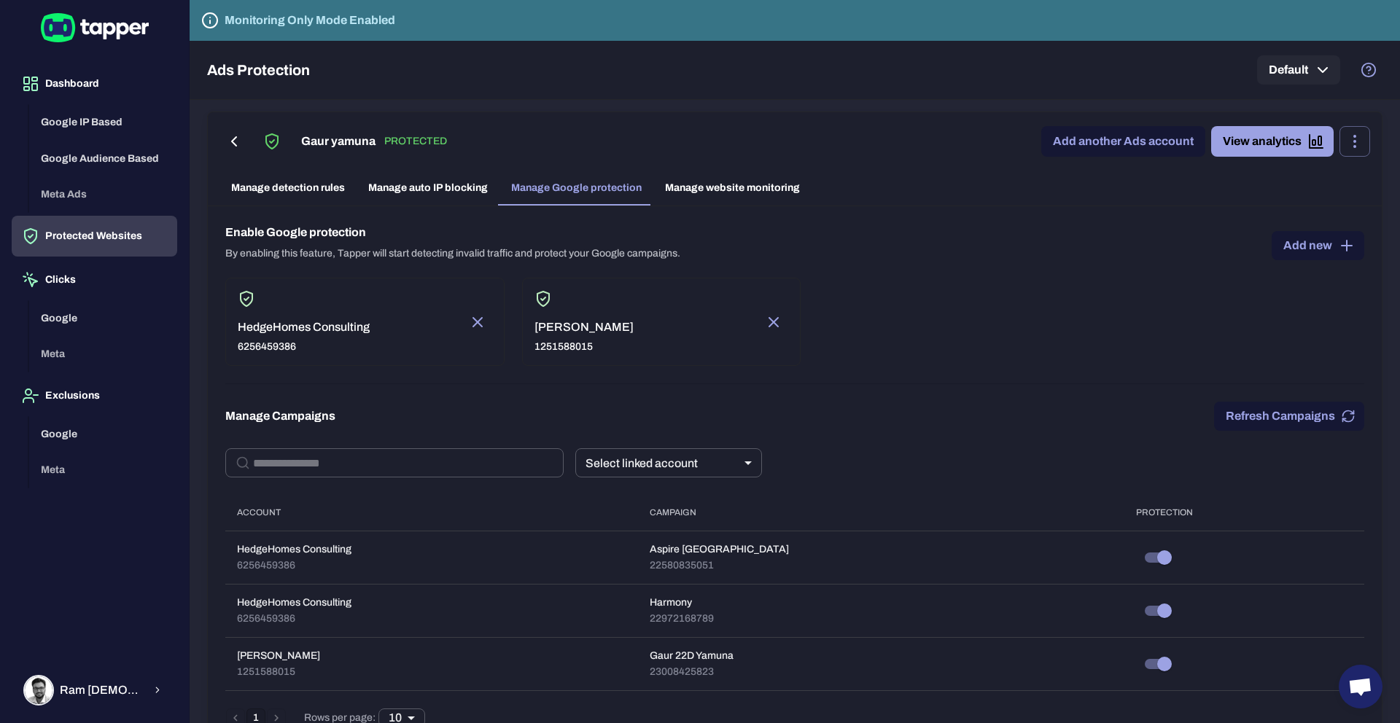
click at [747, 195] on link "Manage website monitoring" at bounding box center [732, 188] width 158 height 35
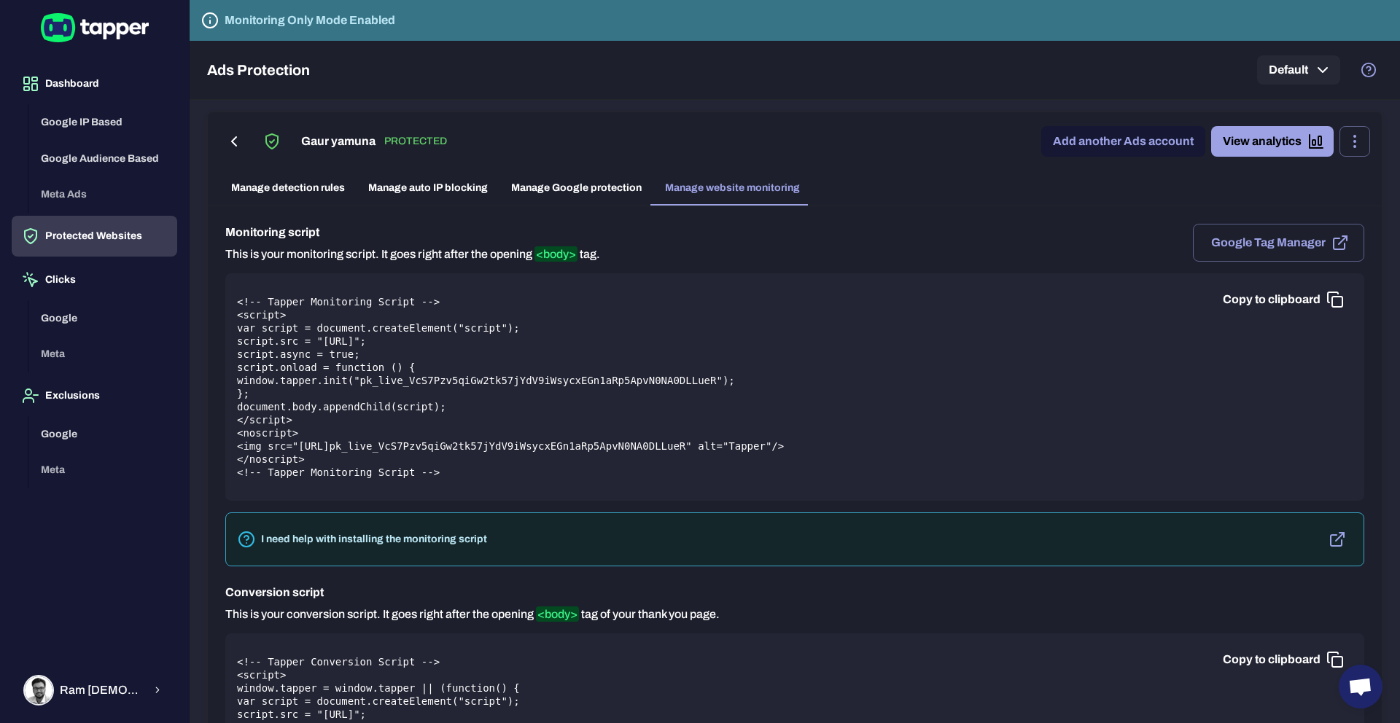
click at [595, 190] on link "Manage Google protection" at bounding box center [577, 188] width 154 height 35
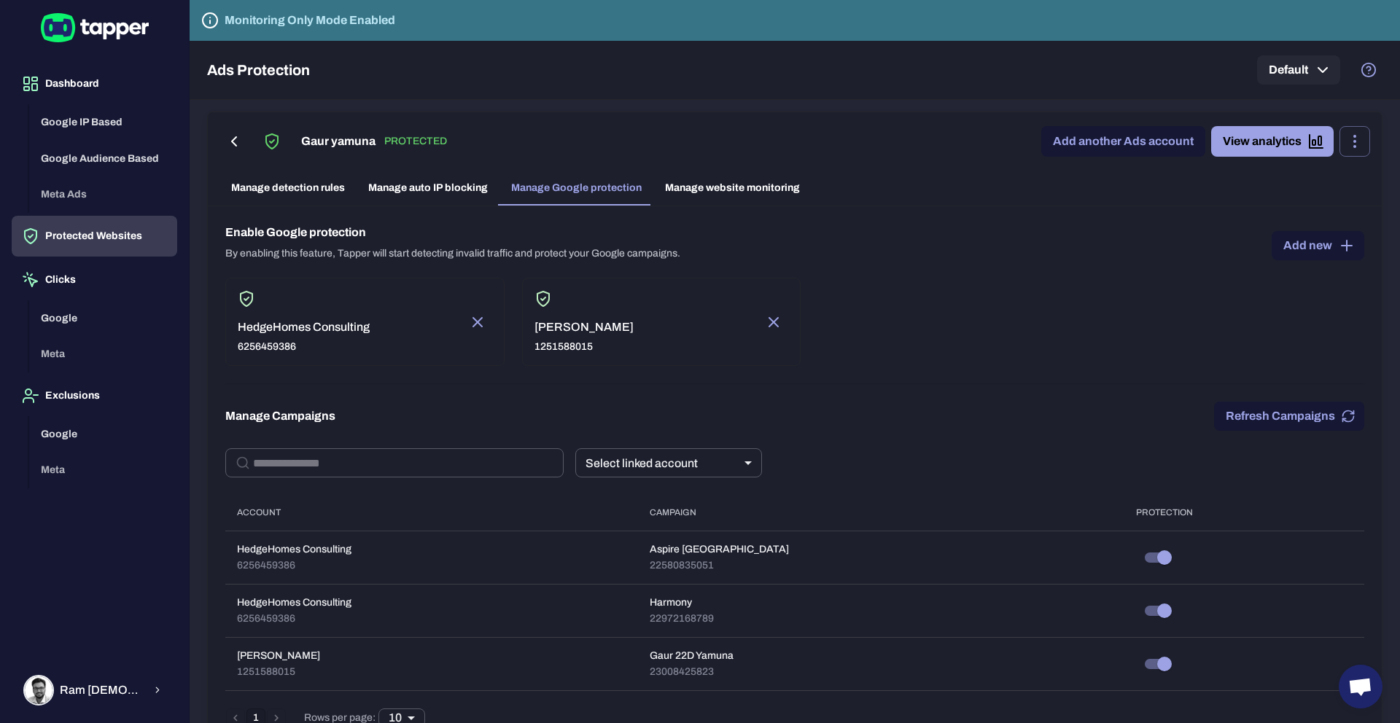
click at [298, 195] on link "Manage detection rules" at bounding box center [287, 188] width 137 height 35
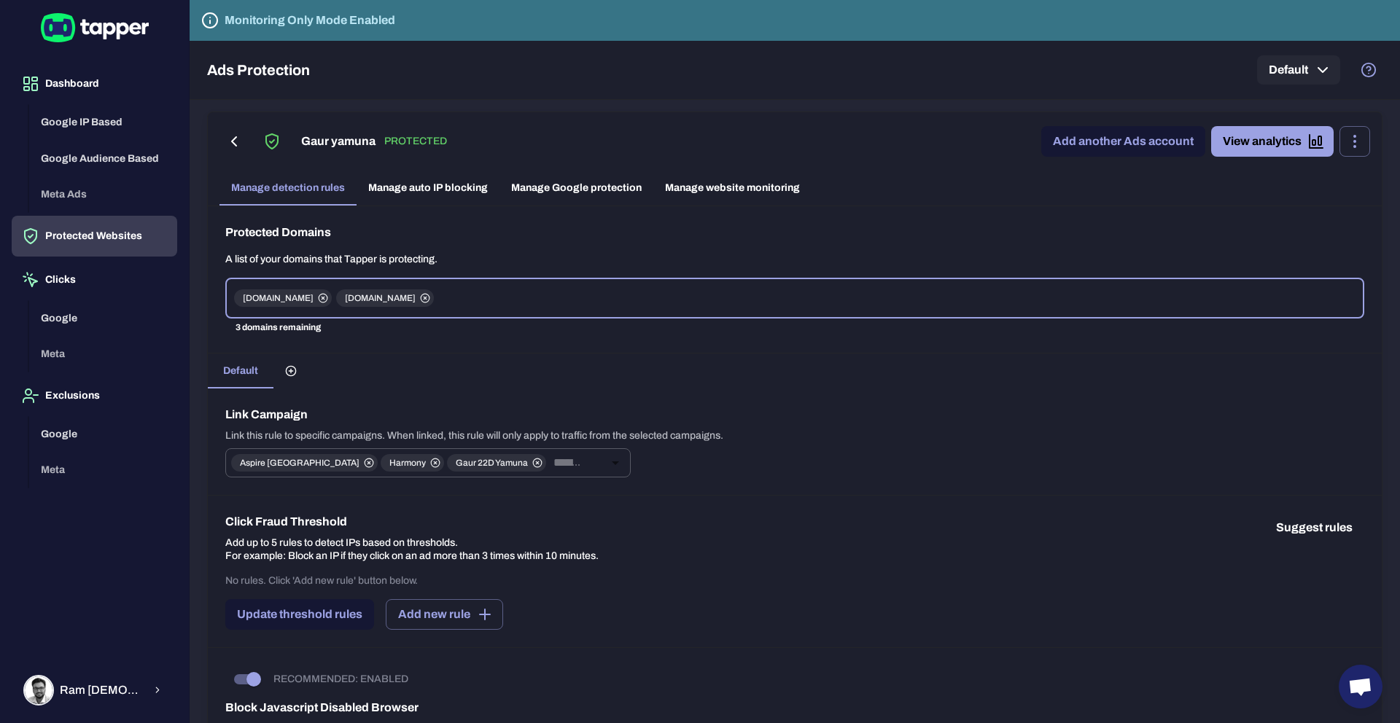
click at [705, 184] on link "Manage website monitoring" at bounding box center [732, 188] width 158 height 35
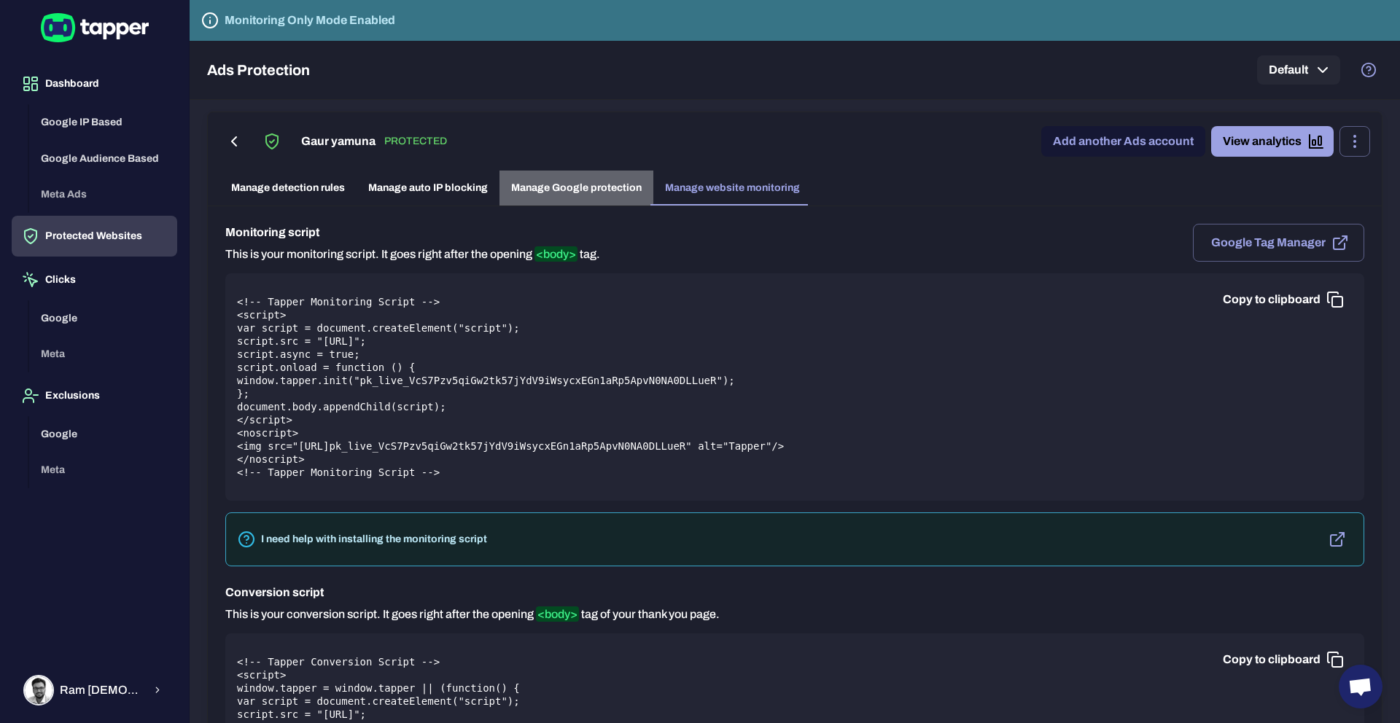
click at [599, 188] on link "Manage Google protection" at bounding box center [577, 188] width 154 height 35
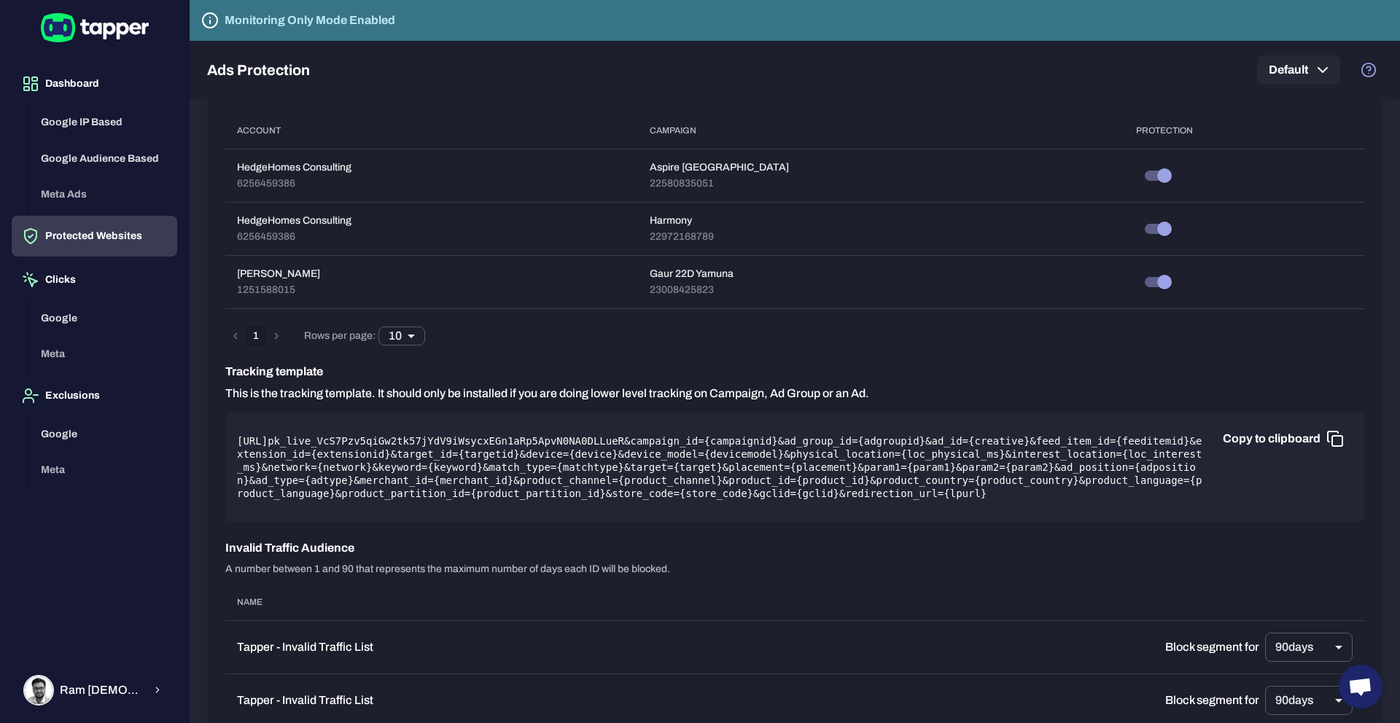
scroll to position [429, 0]
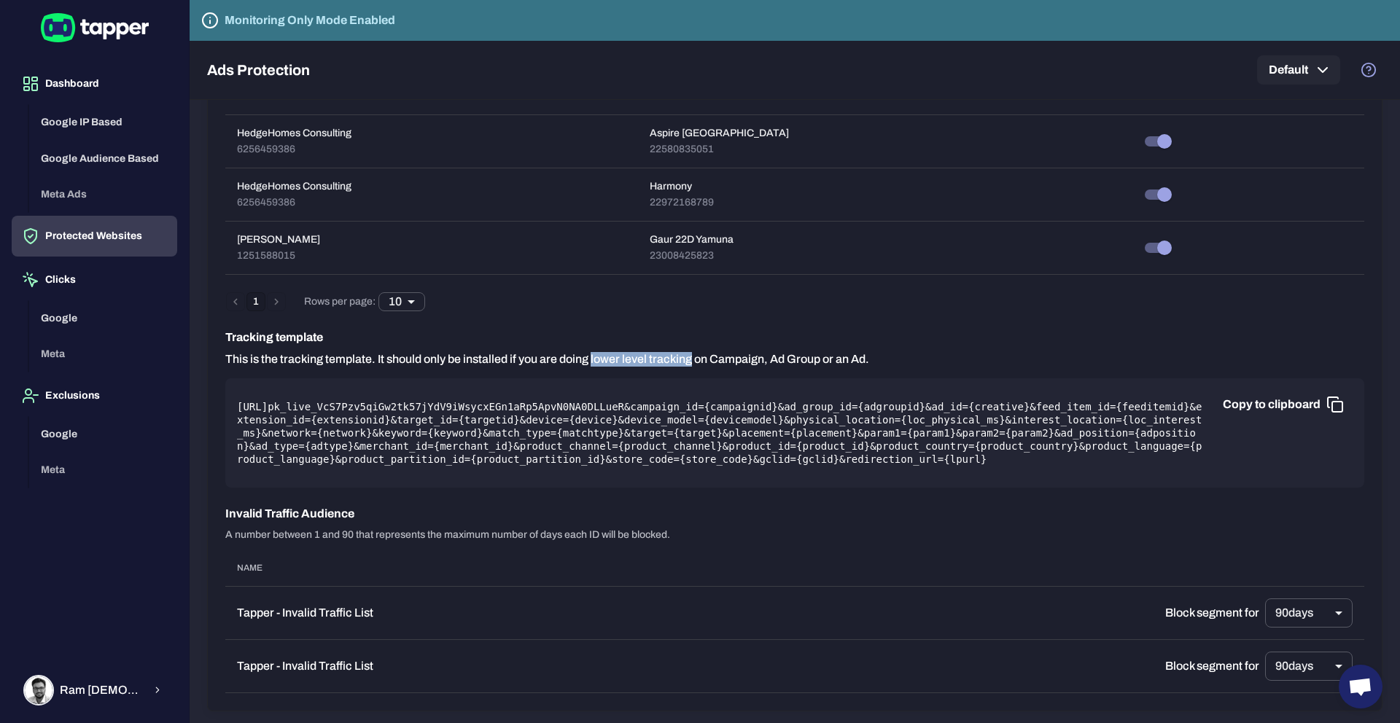
drag, startPoint x: 693, startPoint y: 347, endPoint x: 594, endPoint y: 354, distance: 99.4
click at [594, 354] on p "This is the tracking template. It should only be installed if you are doing low…" at bounding box center [547, 359] width 644 height 15
copy p "lower level tracking"
click at [925, 329] on div "Tracking template This is the tracking template. It should only be installed if…" at bounding box center [794, 348] width 1139 height 38
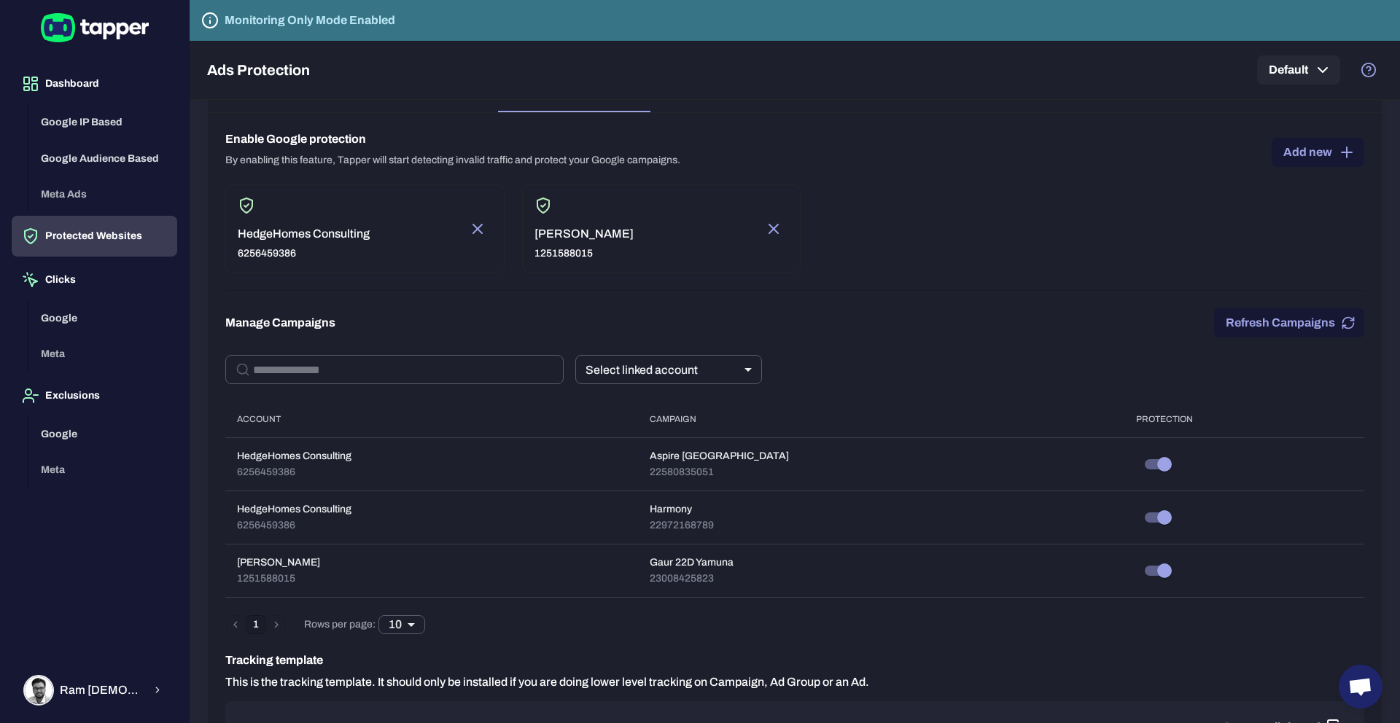
scroll to position [0, 0]
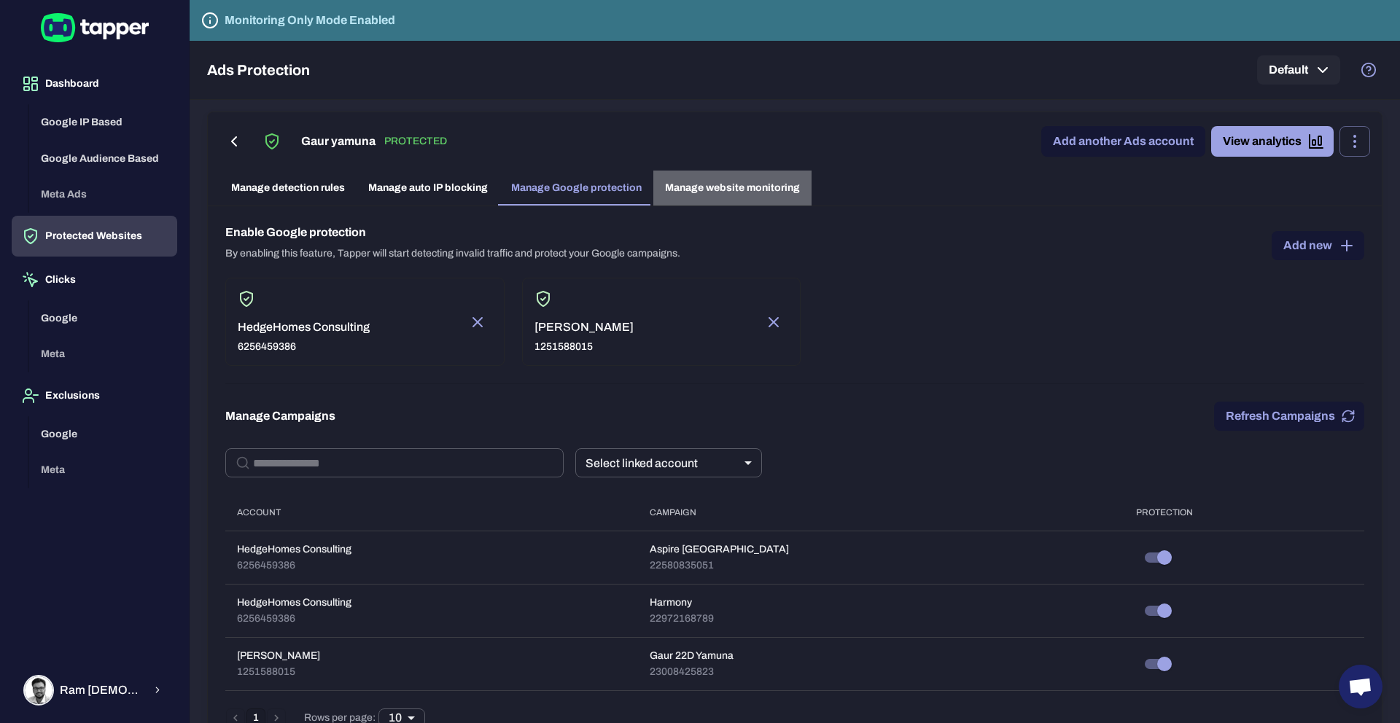
click at [747, 190] on link "Manage website monitoring" at bounding box center [732, 188] width 158 height 35
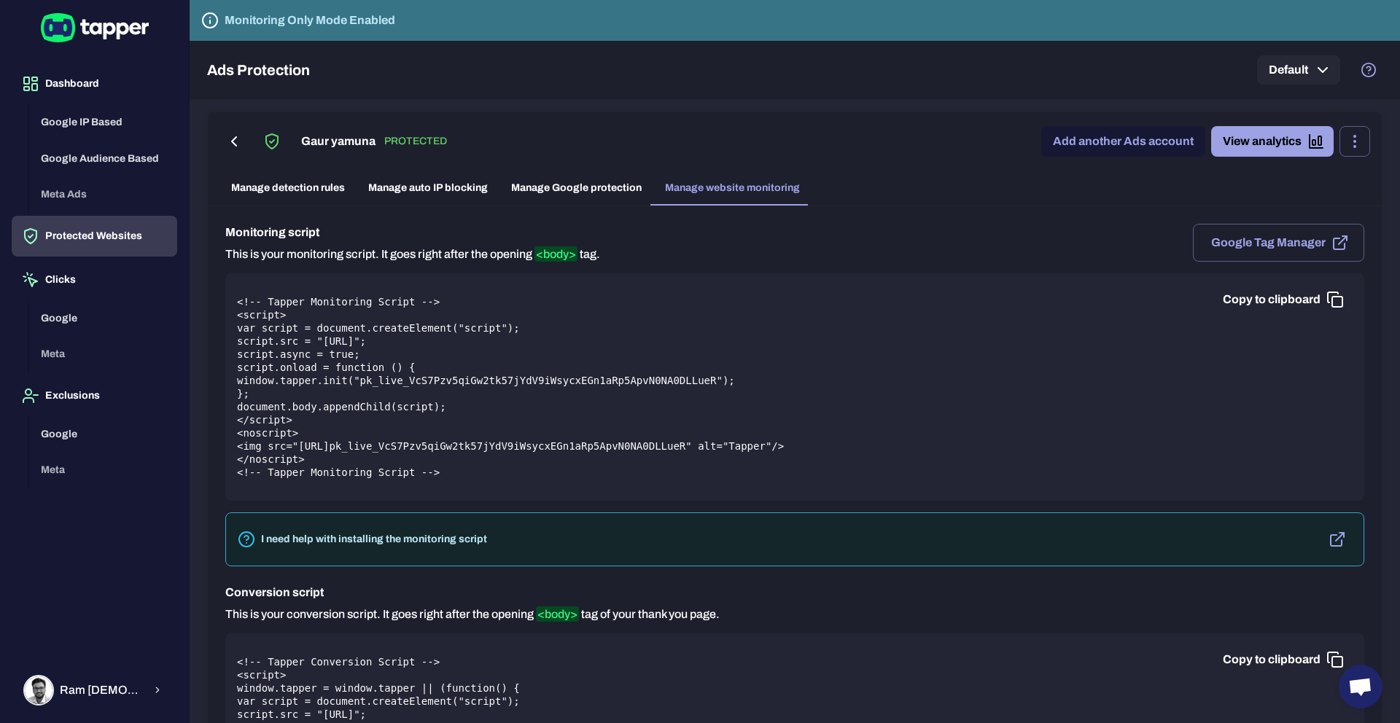
click at [933, 304] on icon "button" at bounding box center [1335, 300] width 18 height 18
click at [933, 252] on button "Google Tag Manager" at bounding box center [1278, 243] width 171 height 38
